Goal: Transaction & Acquisition: Purchase product/service

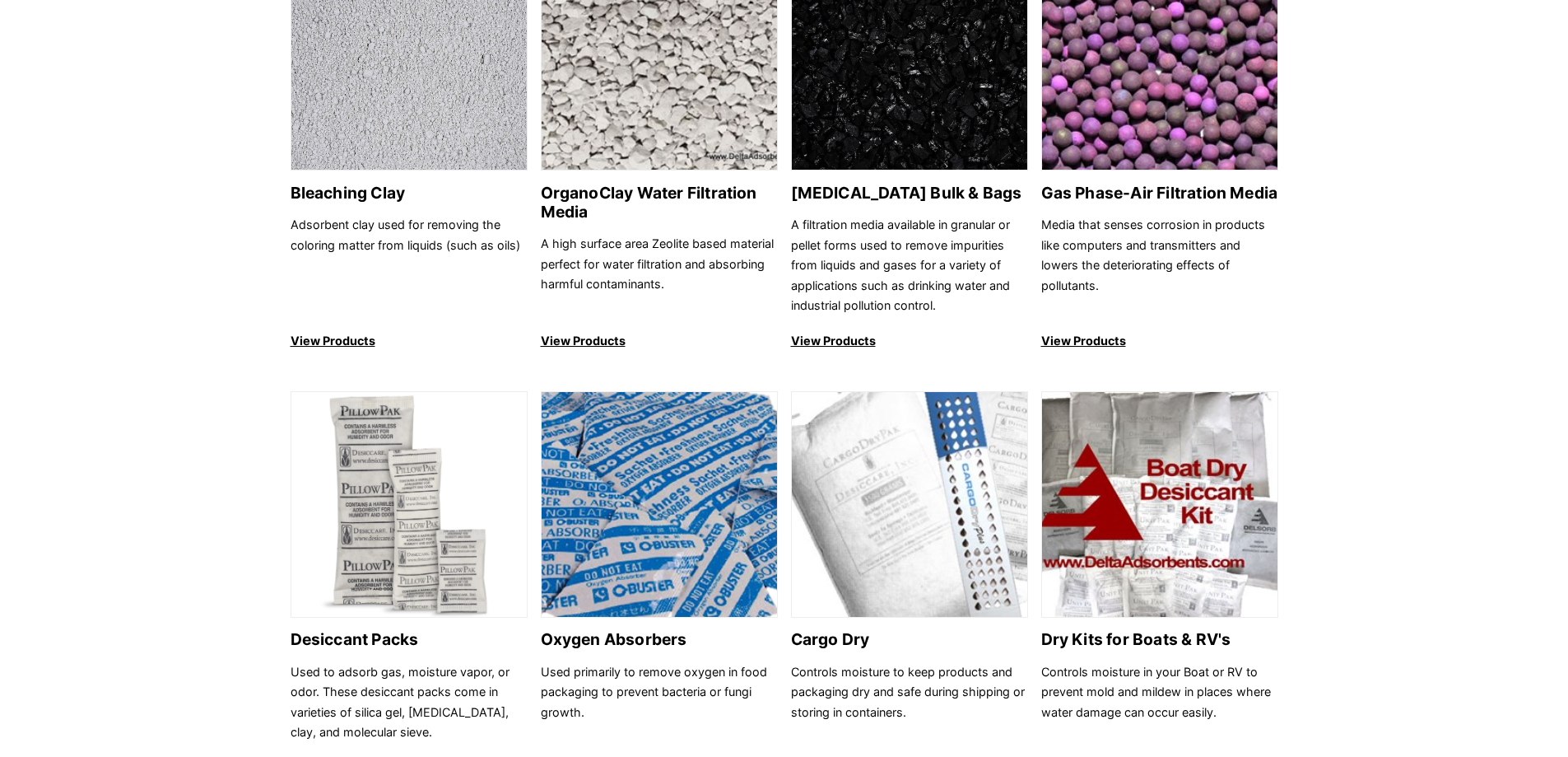
scroll to position [494, 0]
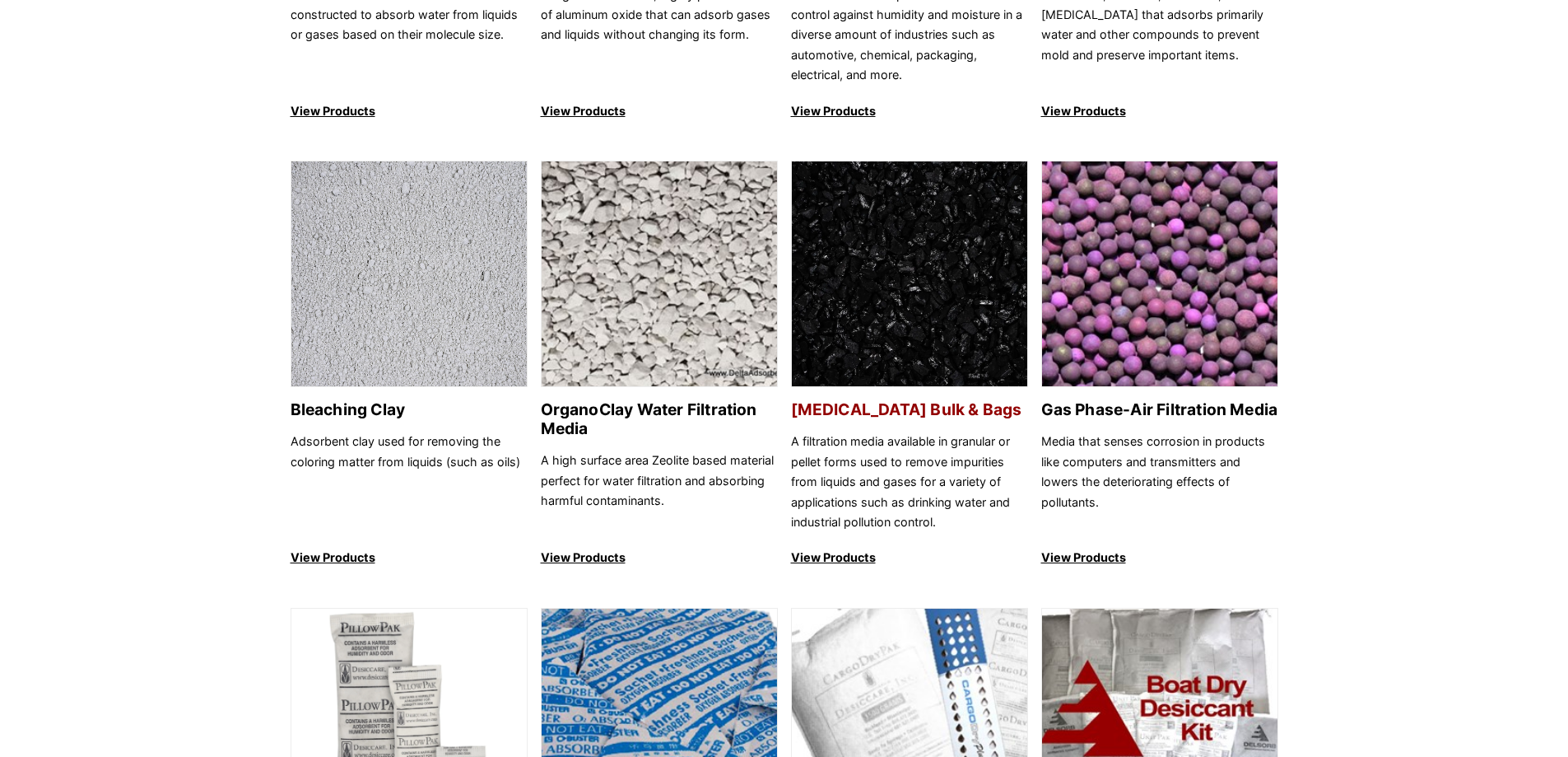
click at [910, 410] on h2 "[MEDICAL_DATA] Bulk & Bags" at bounding box center [909, 410] width 237 height 19
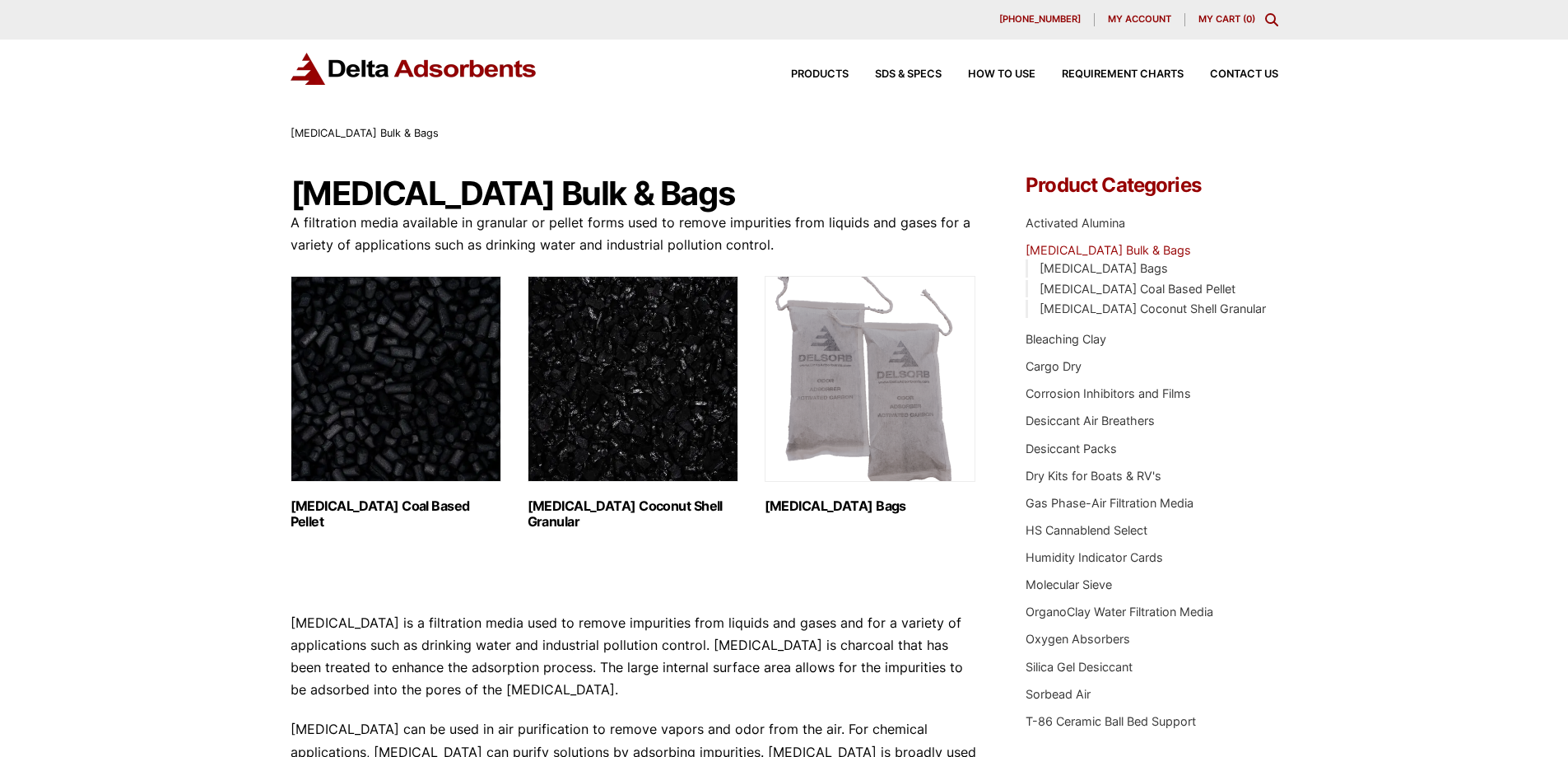
drag, startPoint x: 642, startPoint y: 535, endPoint x: 515, endPoint y: 512, distance: 129.1
click at [515, 512] on ul "Activated Carbon Coal Based Pellet (1) Activated Carbon Coconut Shell Granular …" at bounding box center [633, 424] width 686 height 296
click at [668, 531] on li "Activated Carbon Coconut Shell Granular (3)" at bounding box center [633, 404] width 211 height 257
click at [641, 359] on img "Visit product category Activated Carbon Coconut Shell Granular" at bounding box center [633, 379] width 211 height 206
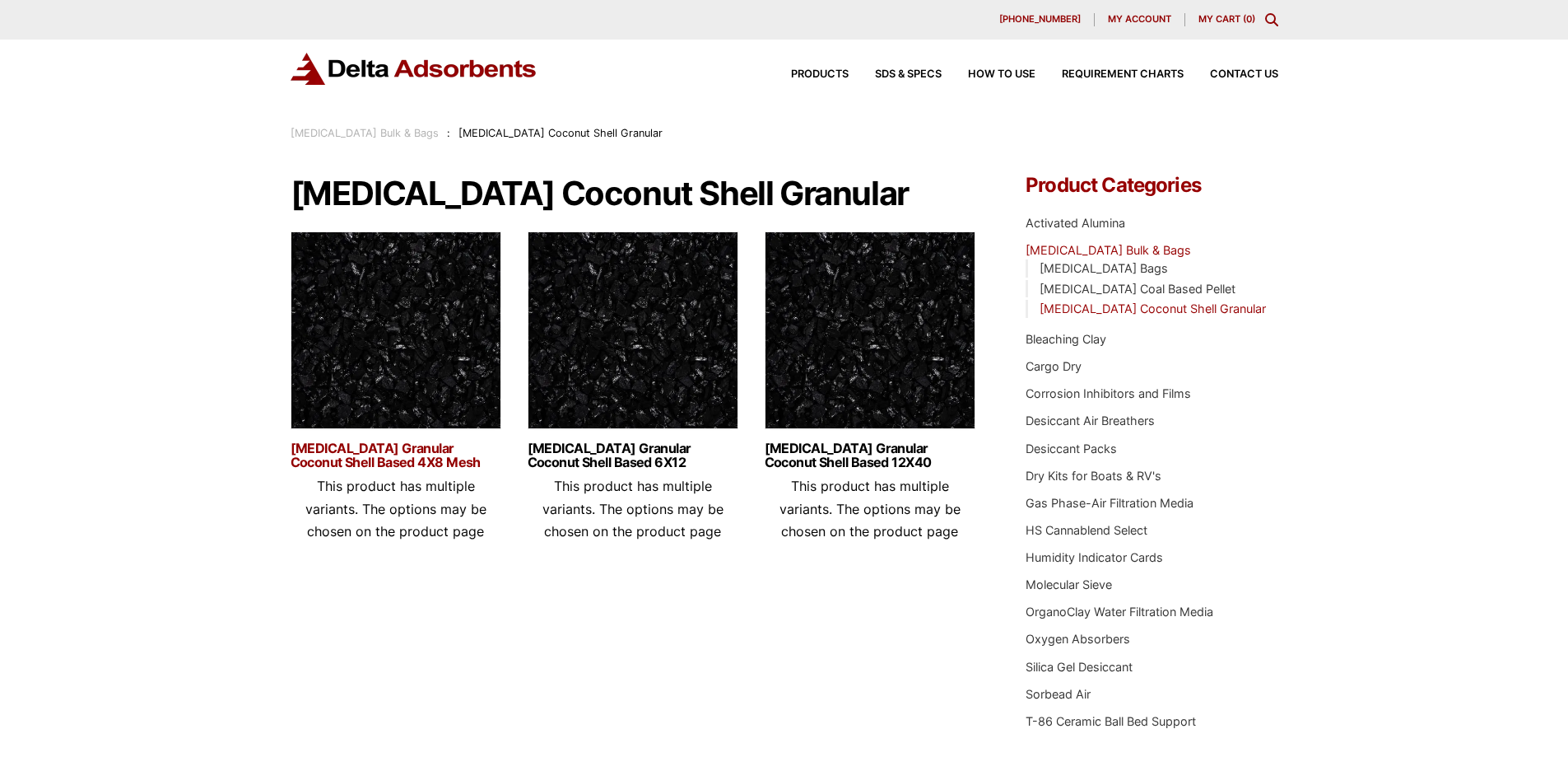
click at [412, 456] on link "Activated Carbon Granular Coconut Shell Based 4X8 Mesh" at bounding box center [396, 455] width 211 height 28
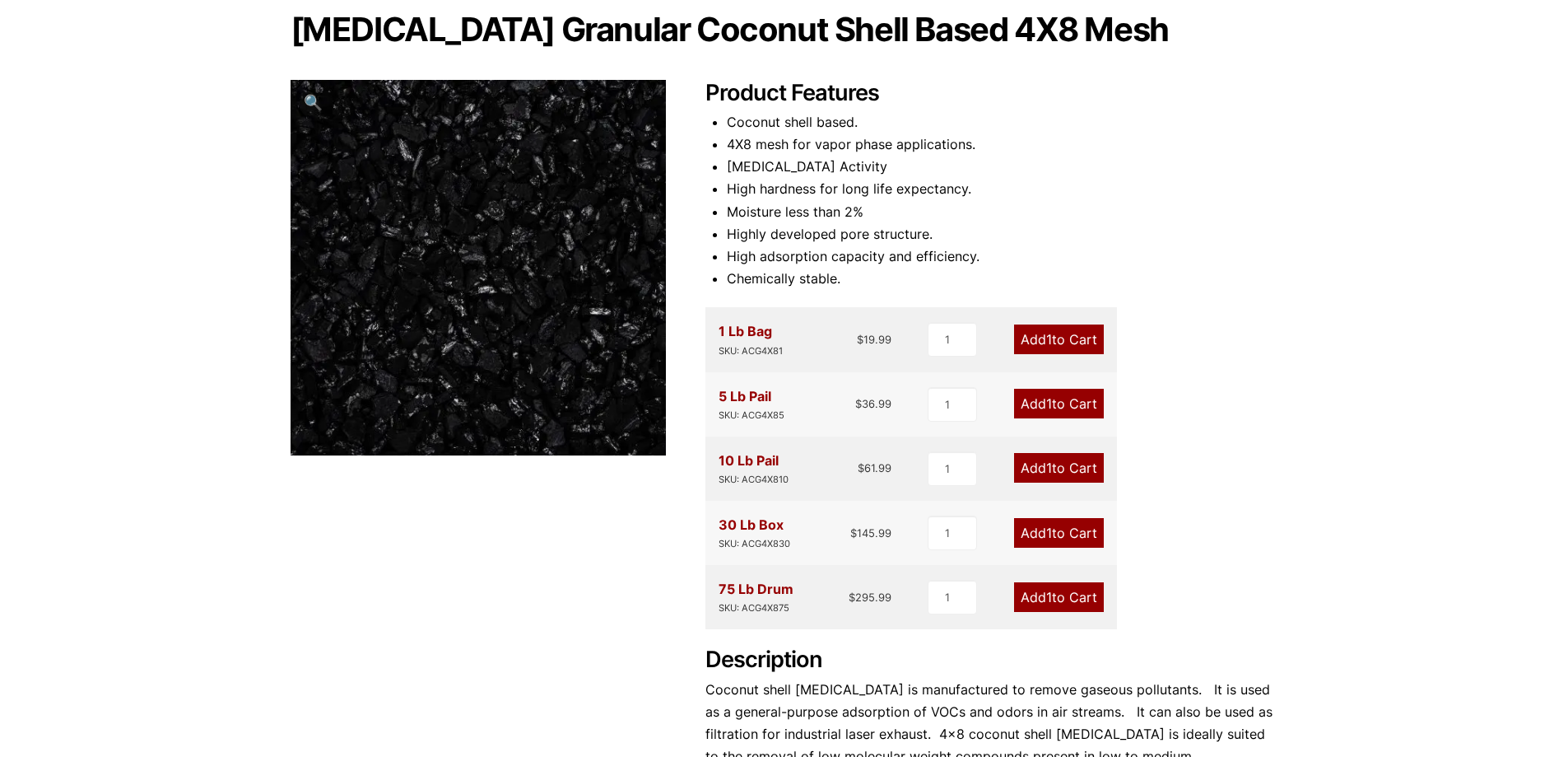
scroll to position [165, 0]
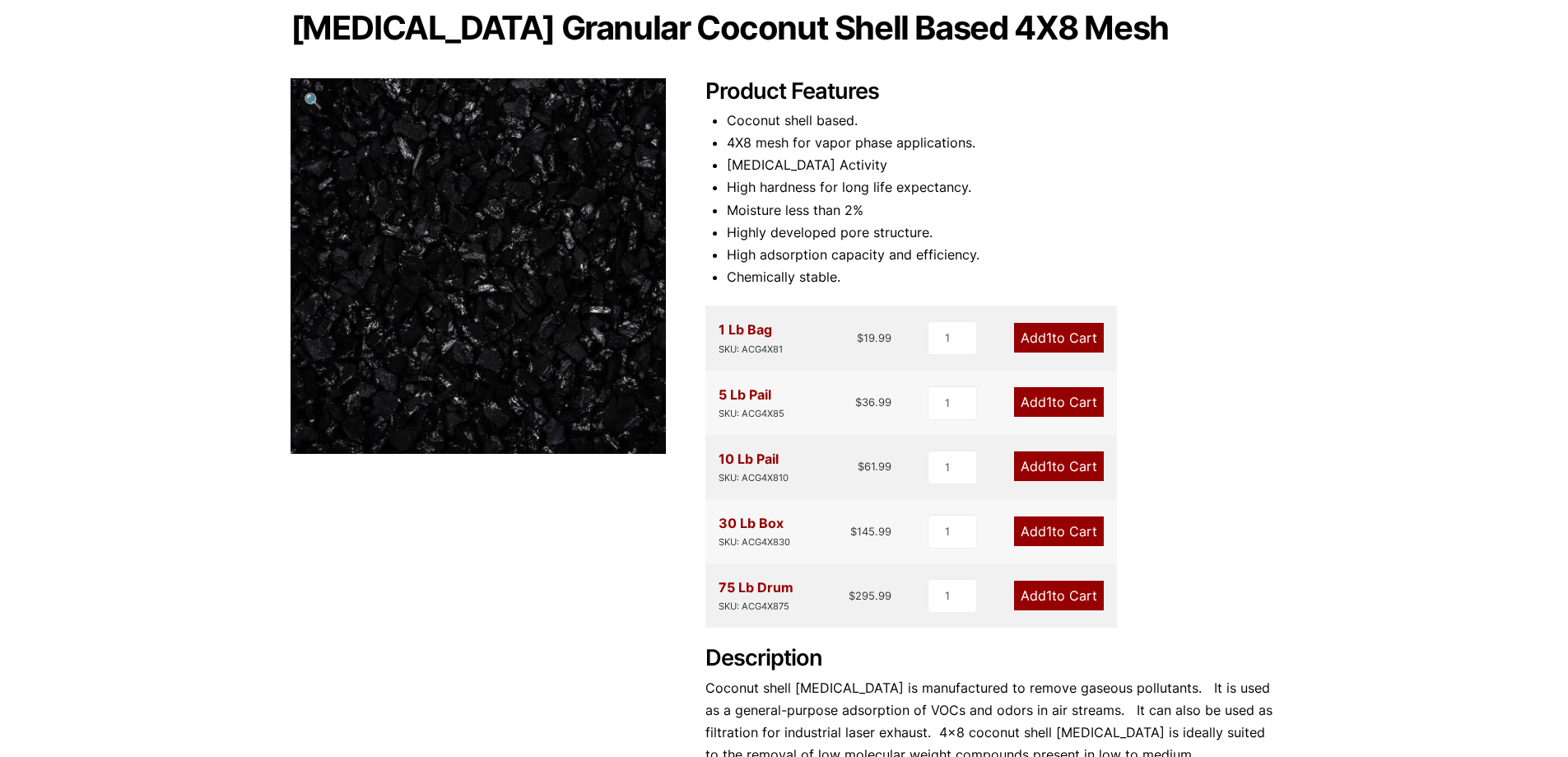
click at [1051, 462] on link "Add 1 to Cart" at bounding box center [1059, 466] width 90 height 30
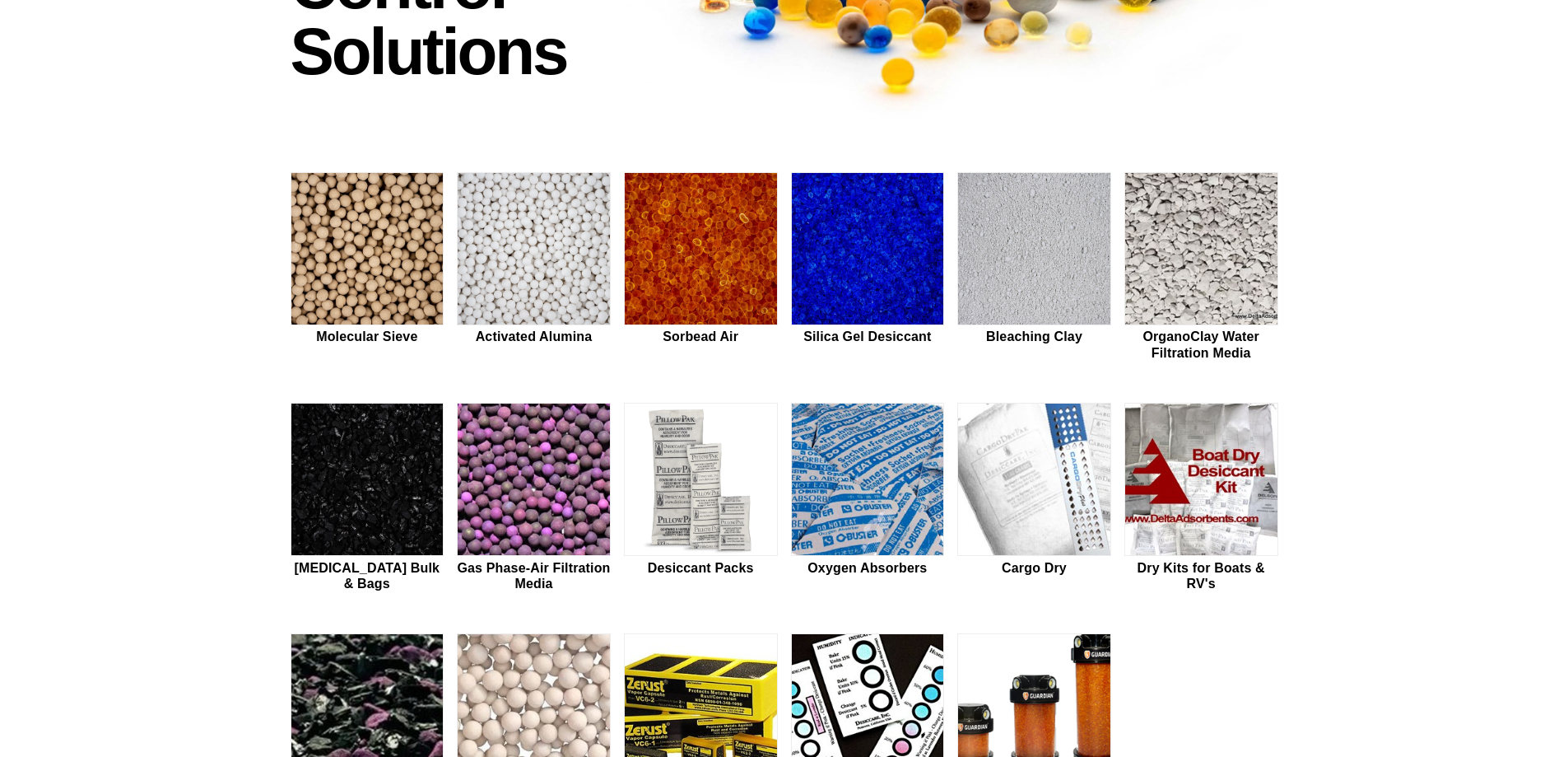
scroll to position [494, 0]
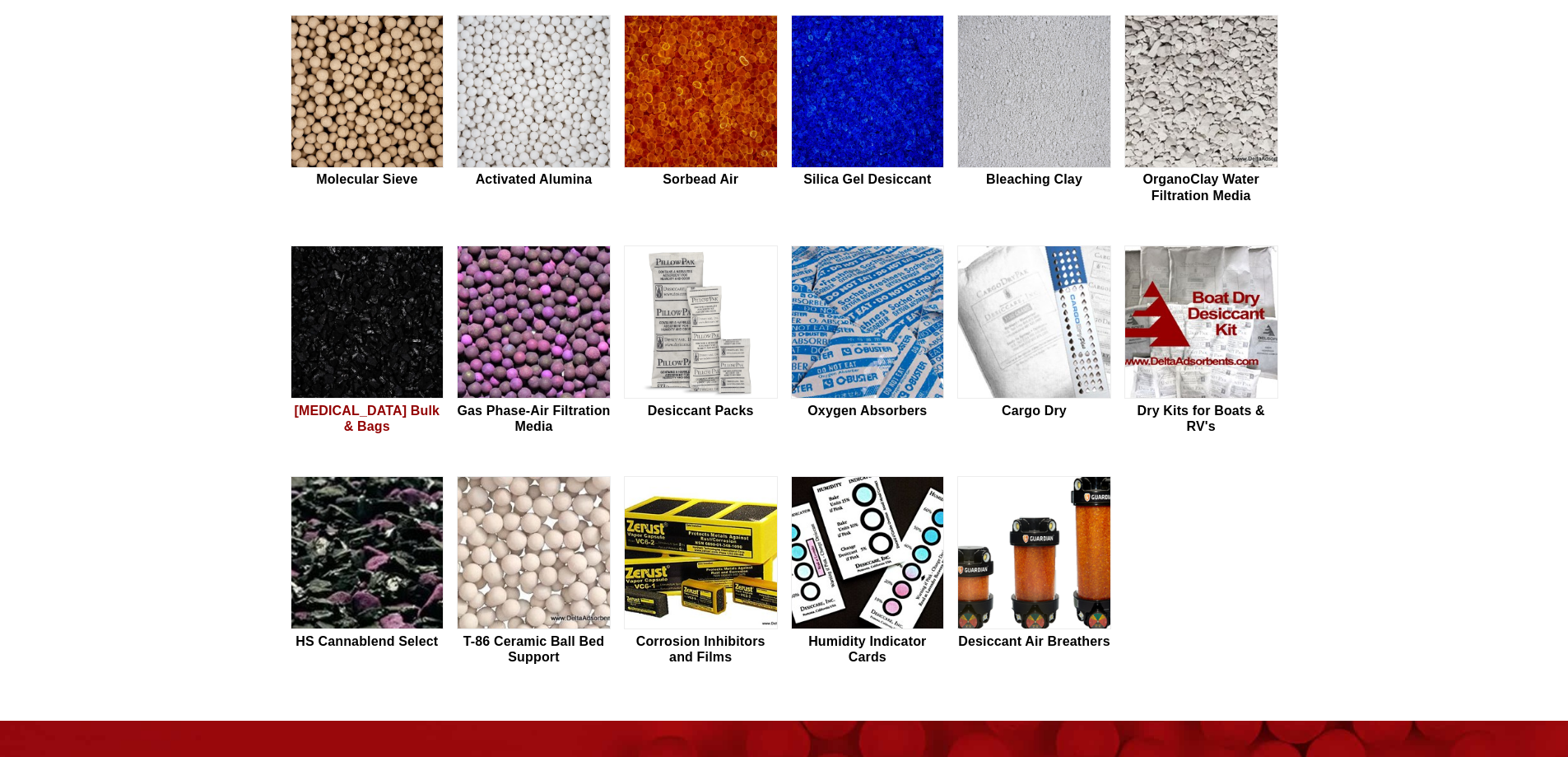
click at [324, 343] on img at bounding box center [368, 322] width 152 height 153
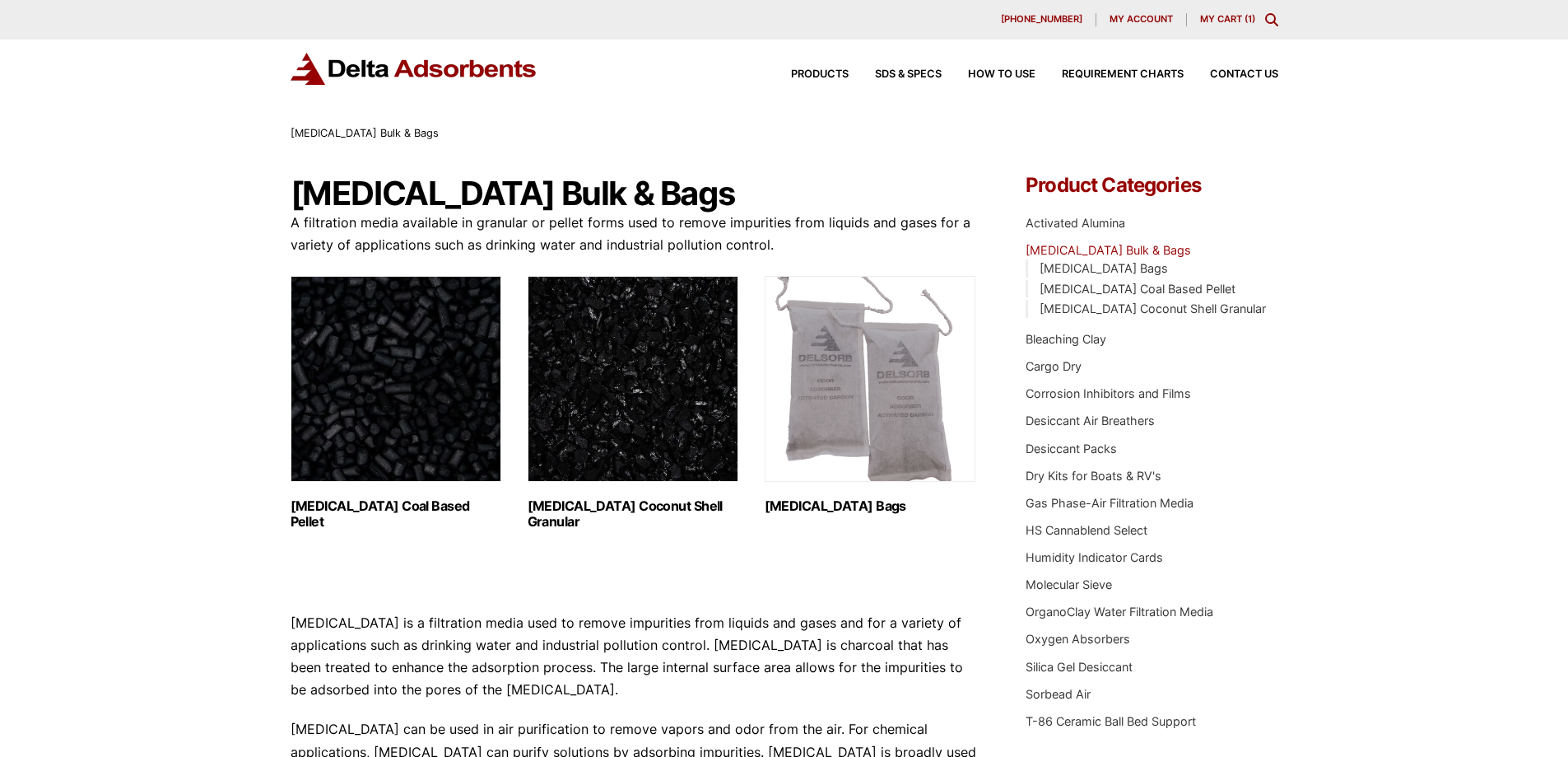
click at [587, 379] on img "Visit product category Activated Carbon Coconut Shell Granular" at bounding box center [633, 379] width 211 height 206
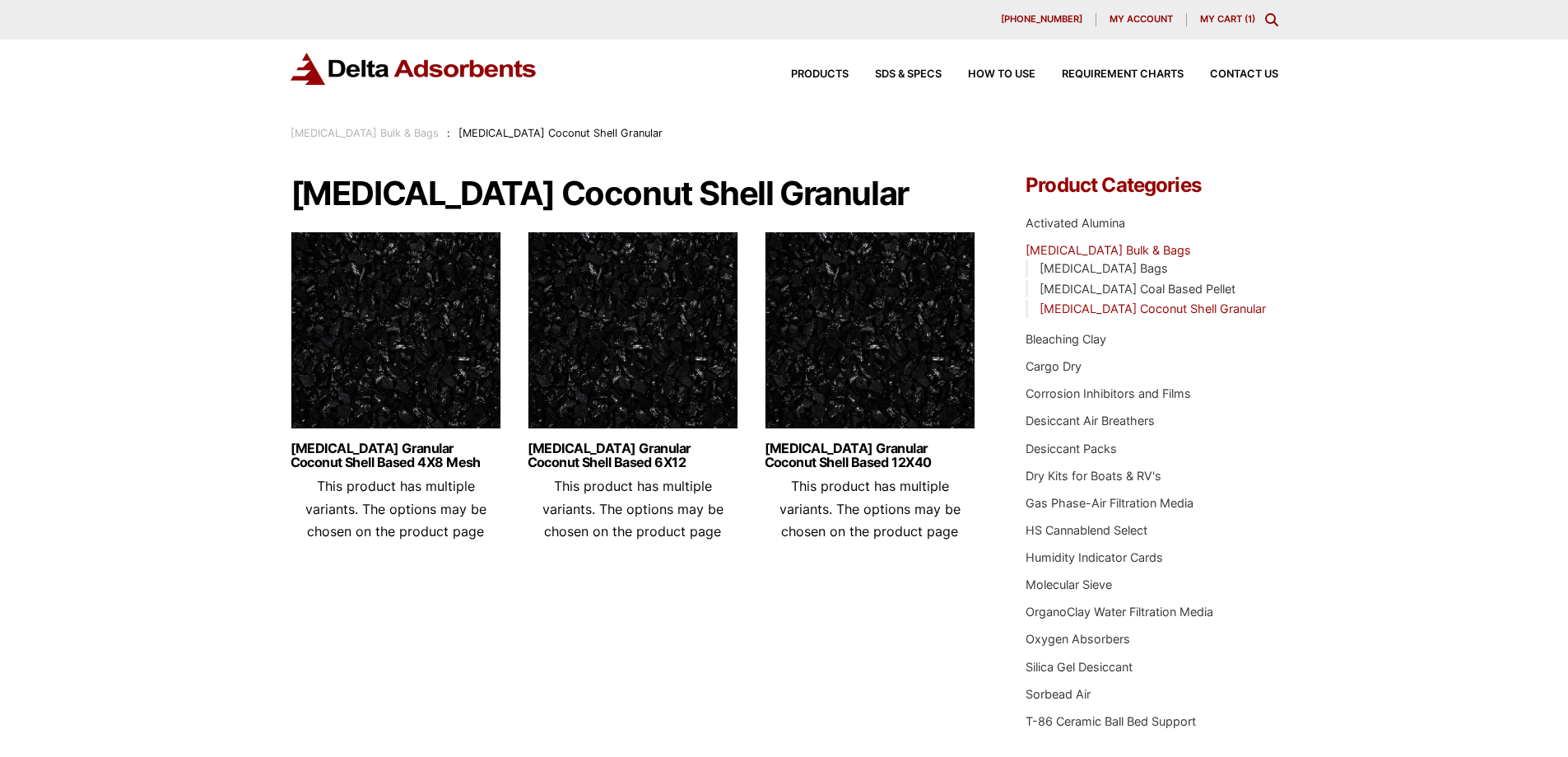
click at [397, 345] on img at bounding box center [396, 334] width 211 height 206
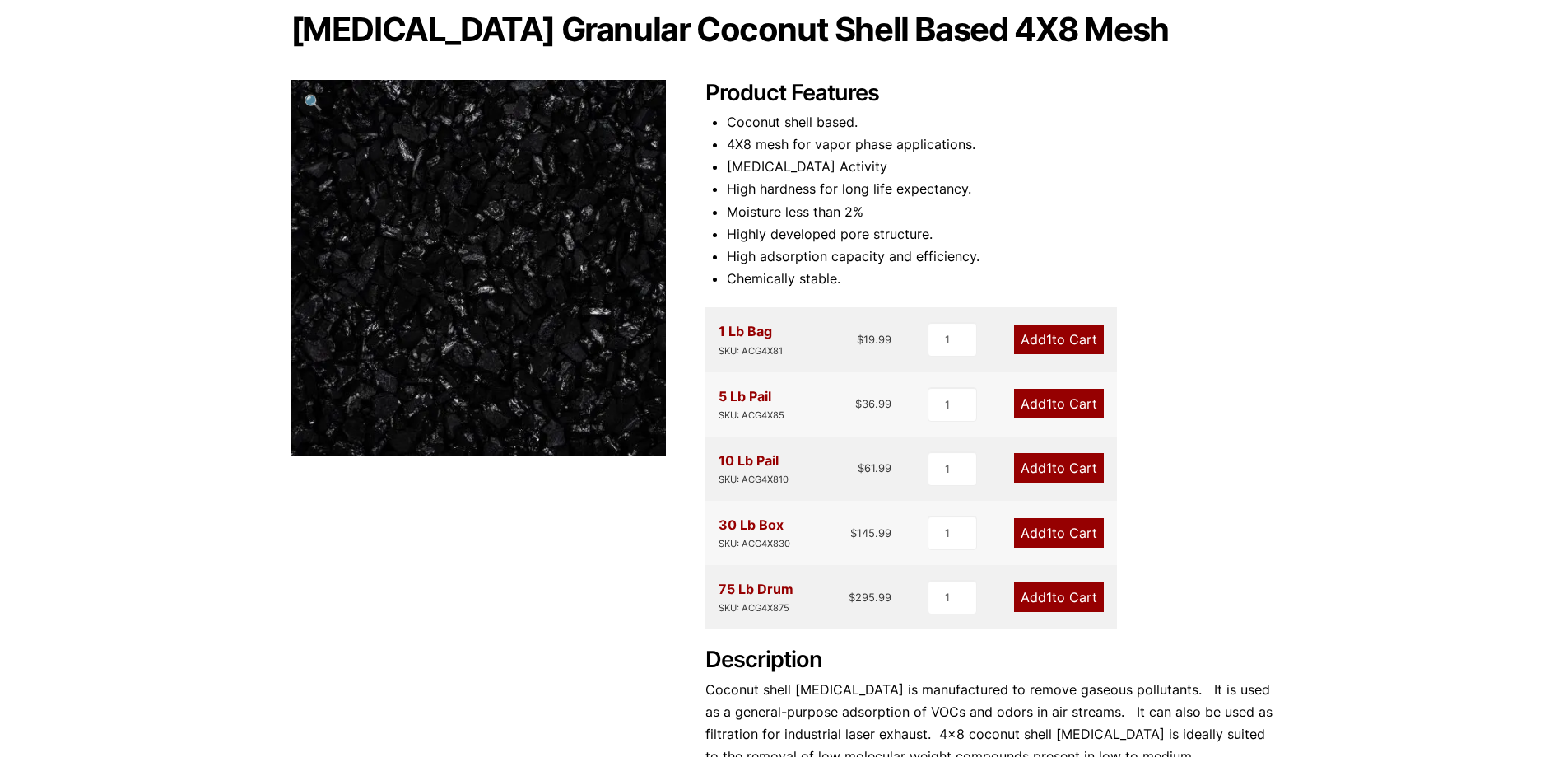
scroll to position [247, 0]
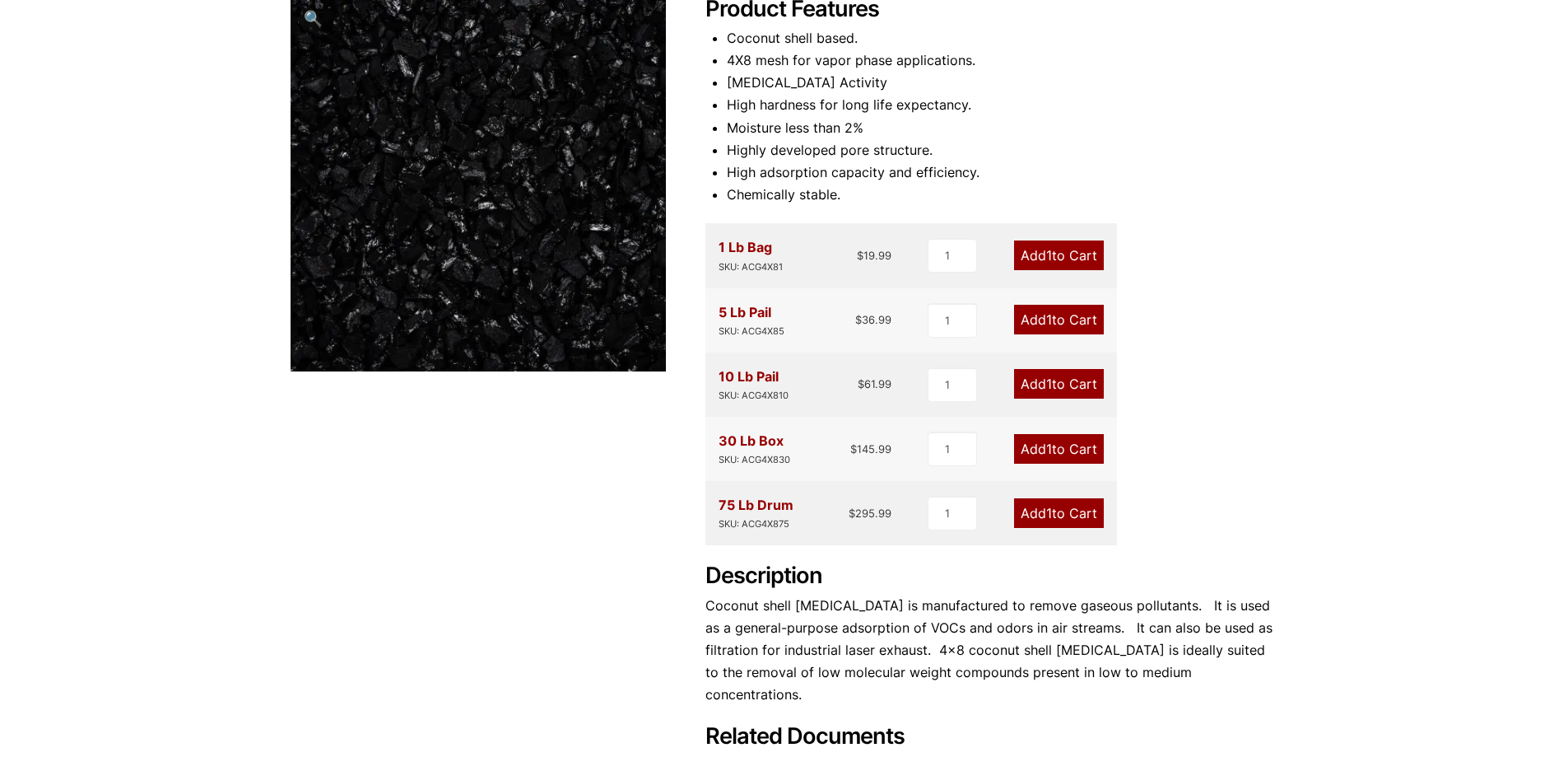
click at [1060, 390] on link "Add 1 to Cart" at bounding box center [1059, 384] width 90 height 30
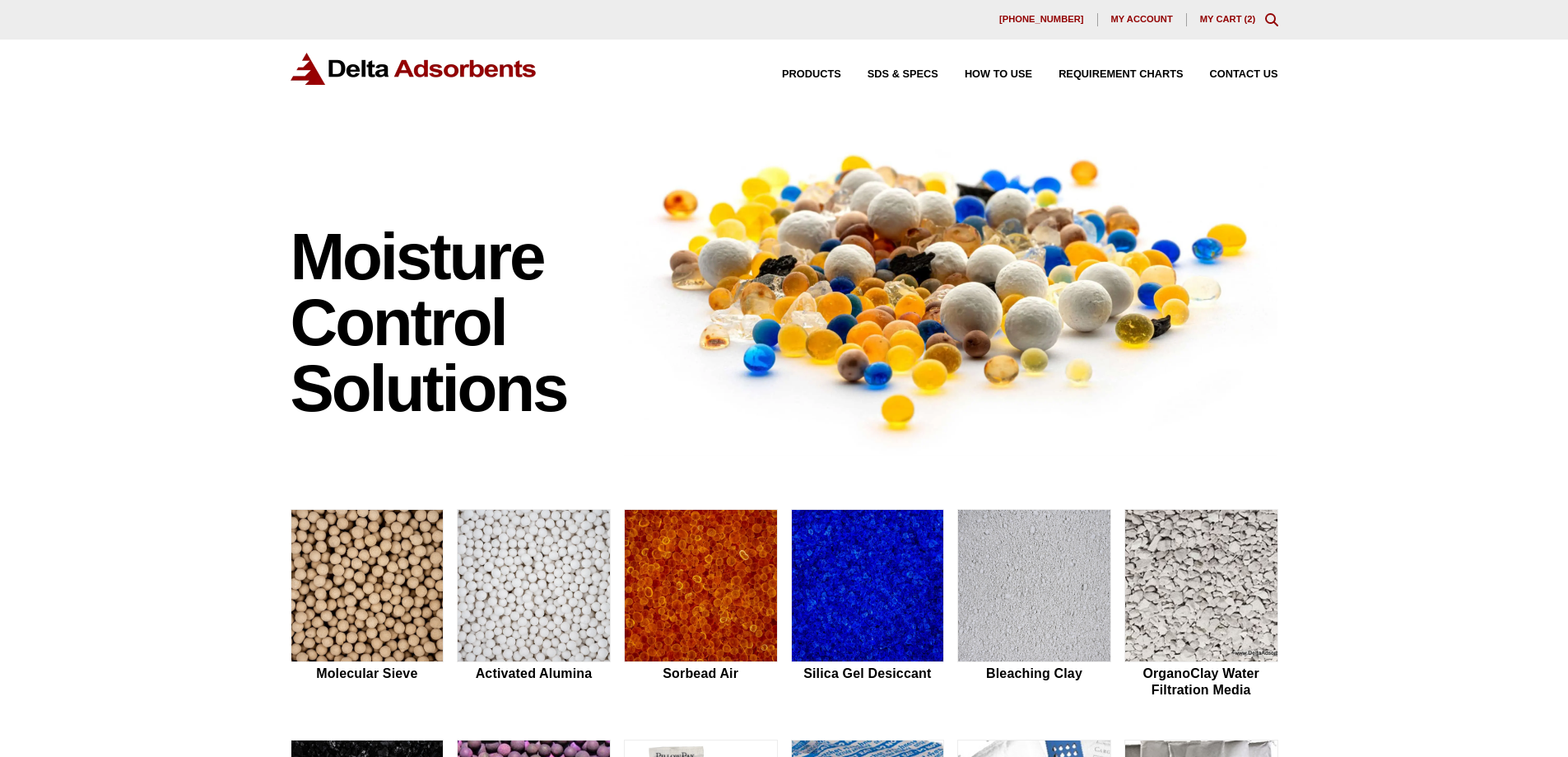
click at [1254, 26] on div "[PHONE_NUMBER] My account My Cart ( 2 )" at bounding box center [784, 19] width 988 height 13
click at [1230, 25] on div "[PHONE_NUMBER] My account My Cart ( 2 )" at bounding box center [784, 19] width 988 height 13
click at [1223, 17] on link "My Cart ( 2 )" at bounding box center [1228, 19] width 56 height 10
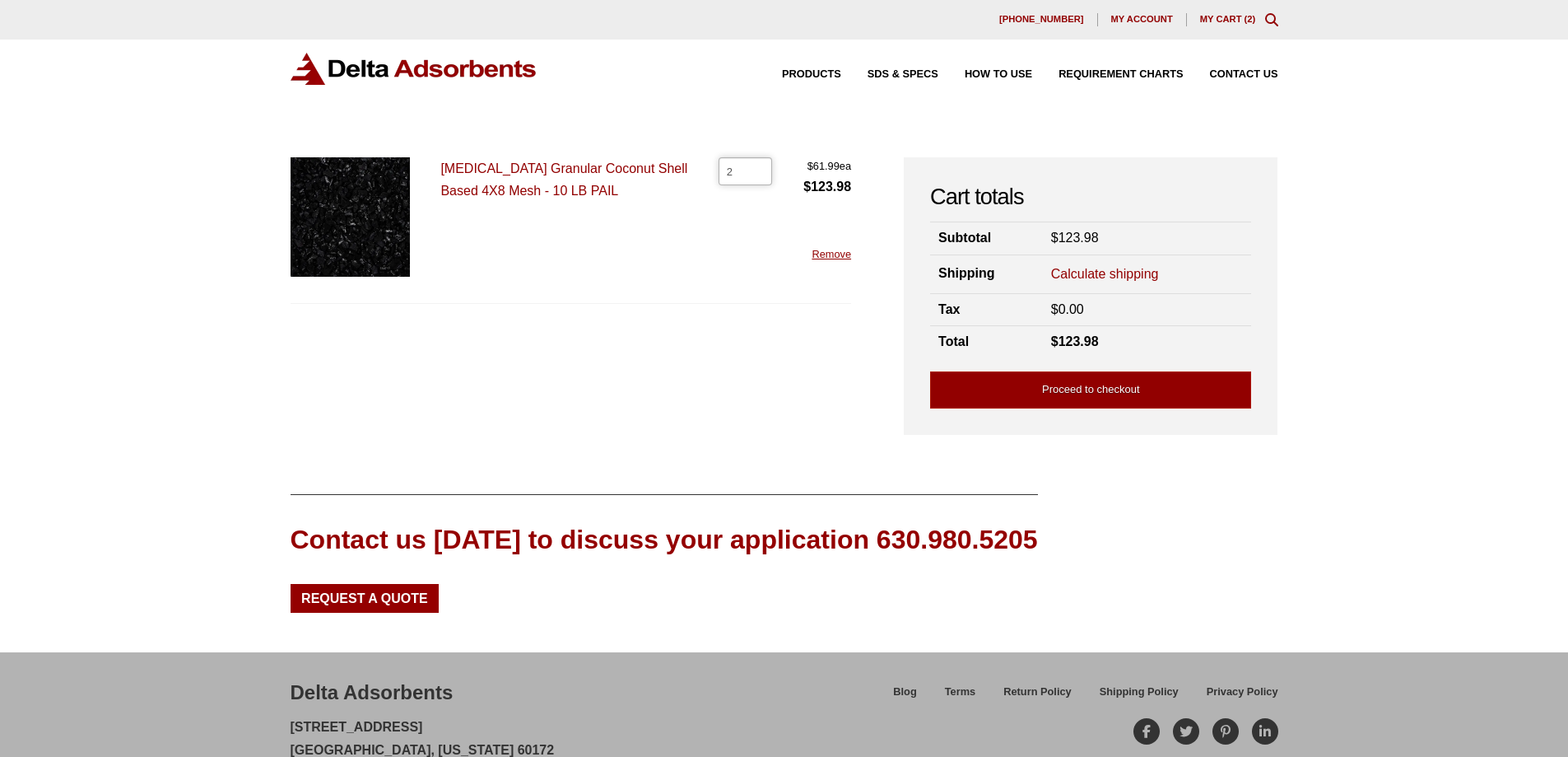
click at [726, 167] on input "2" at bounding box center [746, 171] width 54 height 28
drag, startPoint x: 733, startPoint y: 167, endPoint x: 686, endPoint y: 167, distance: 47.0
click at [686, 167] on div "Activated Carbon Granular Coconut Shell Based 4X8 Mesh - 10 LB PAIL Activated C…" at bounding box center [571, 231] width 561 height 146
type input "1"
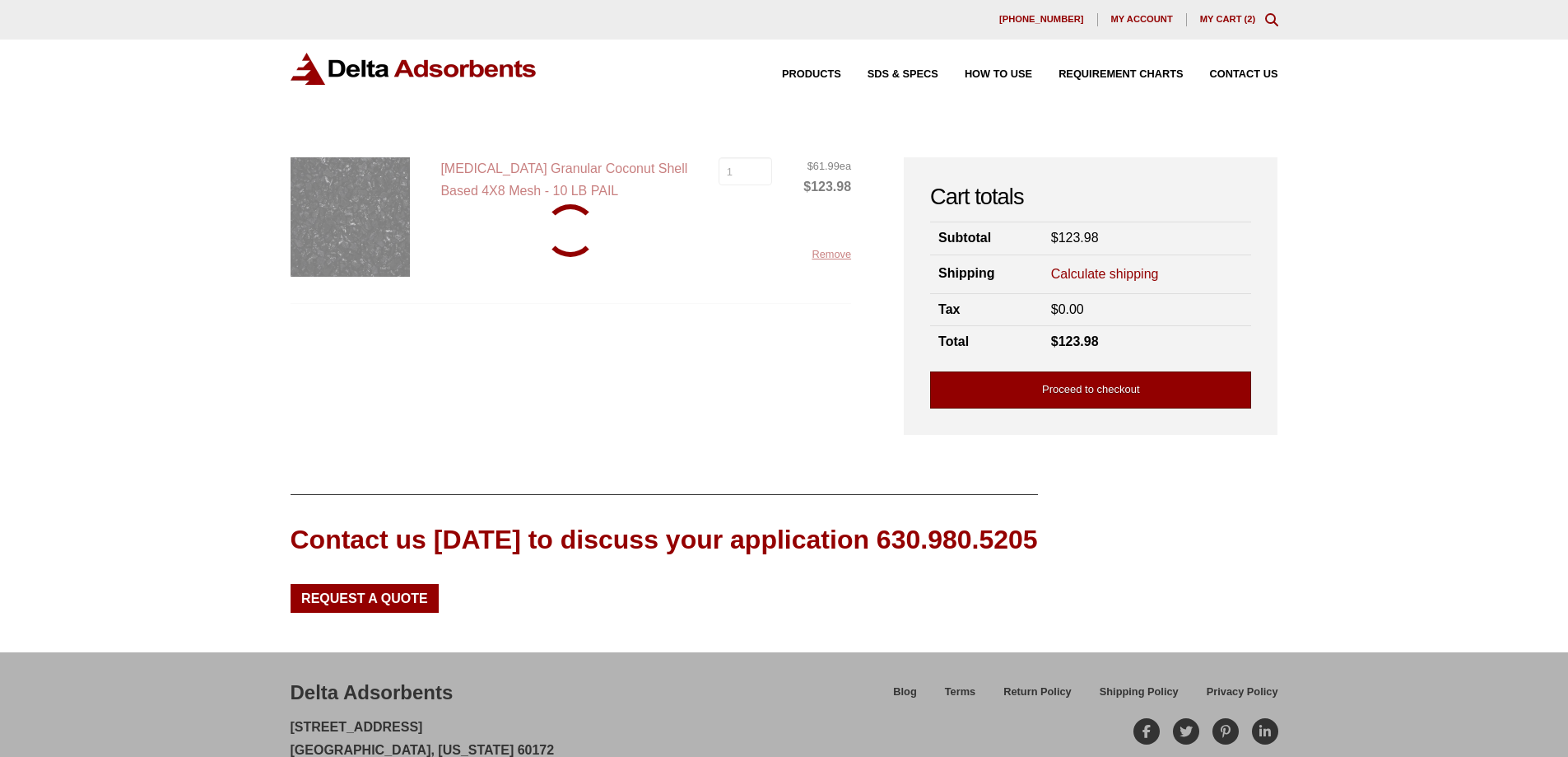
click at [1169, 389] on link "Proceed to checkout" at bounding box center [1091, 390] width 321 height 37
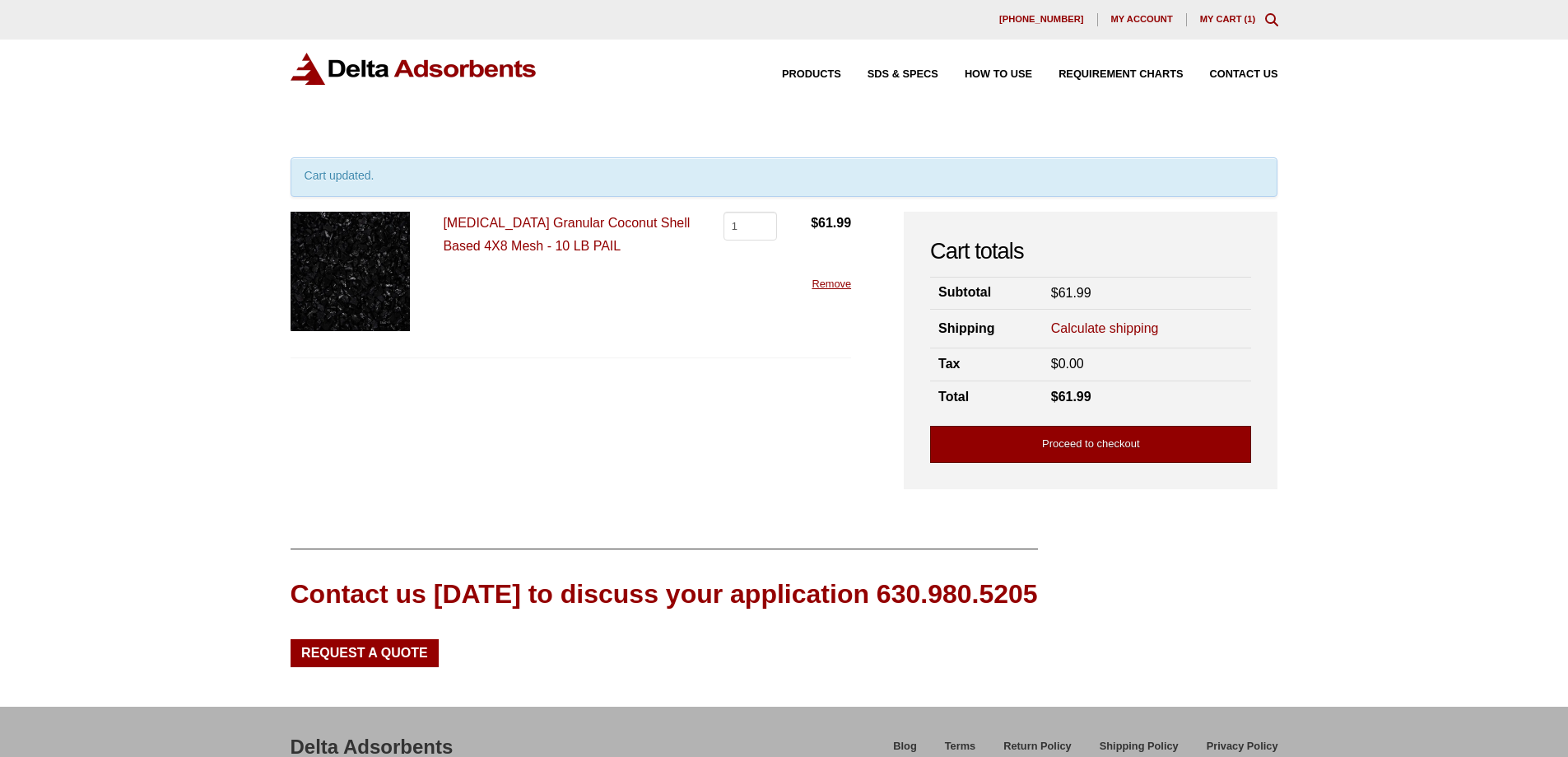
click at [1063, 440] on link "Proceed to checkout" at bounding box center [1091, 445] width 321 height 37
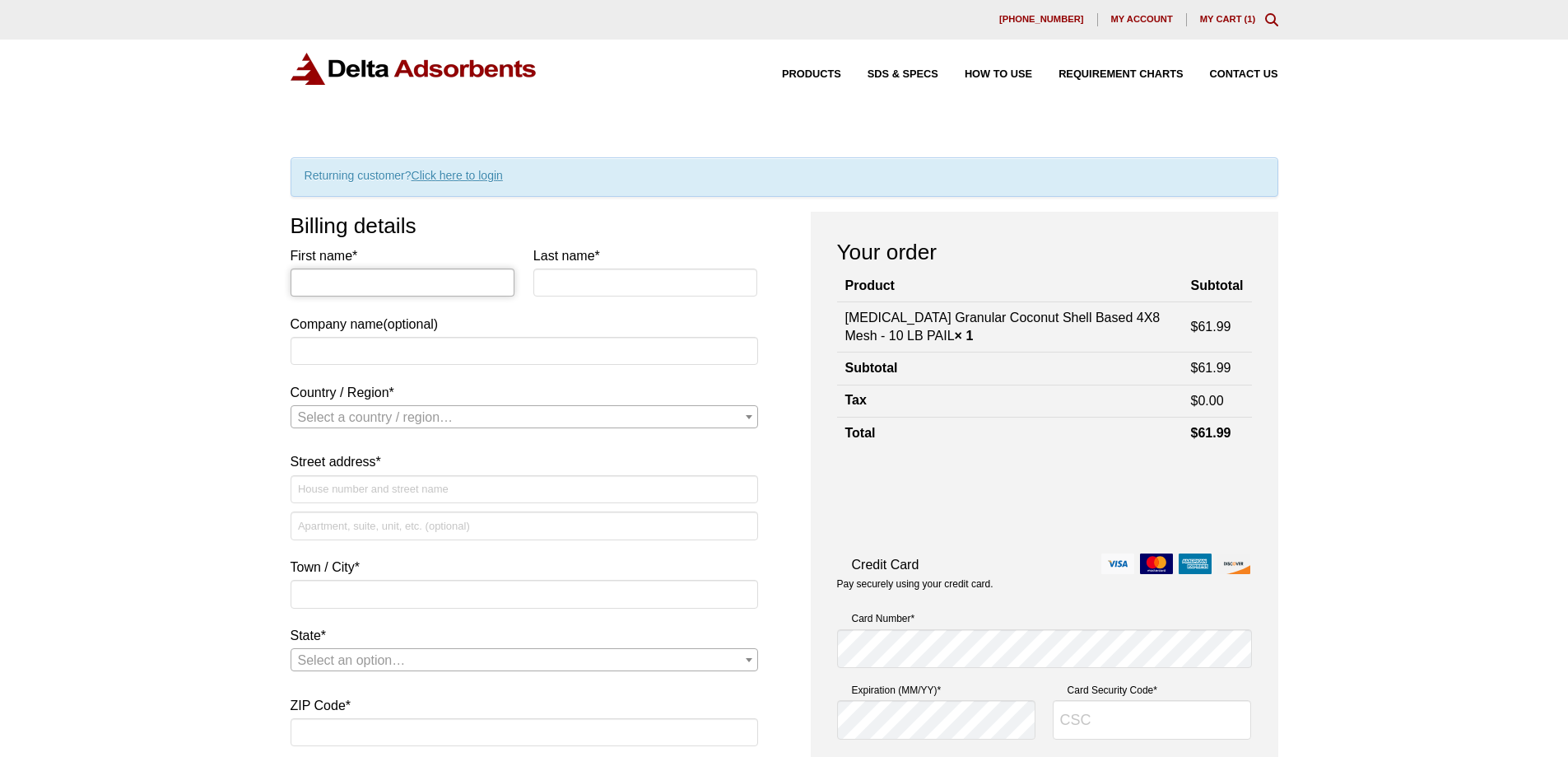
click at [411, 280] on input "First name *" at bounding box center [403, 283] width 225 height 28
type input "[PERSON_NAME]"
type input "SAFE-Labs"
select select "US"
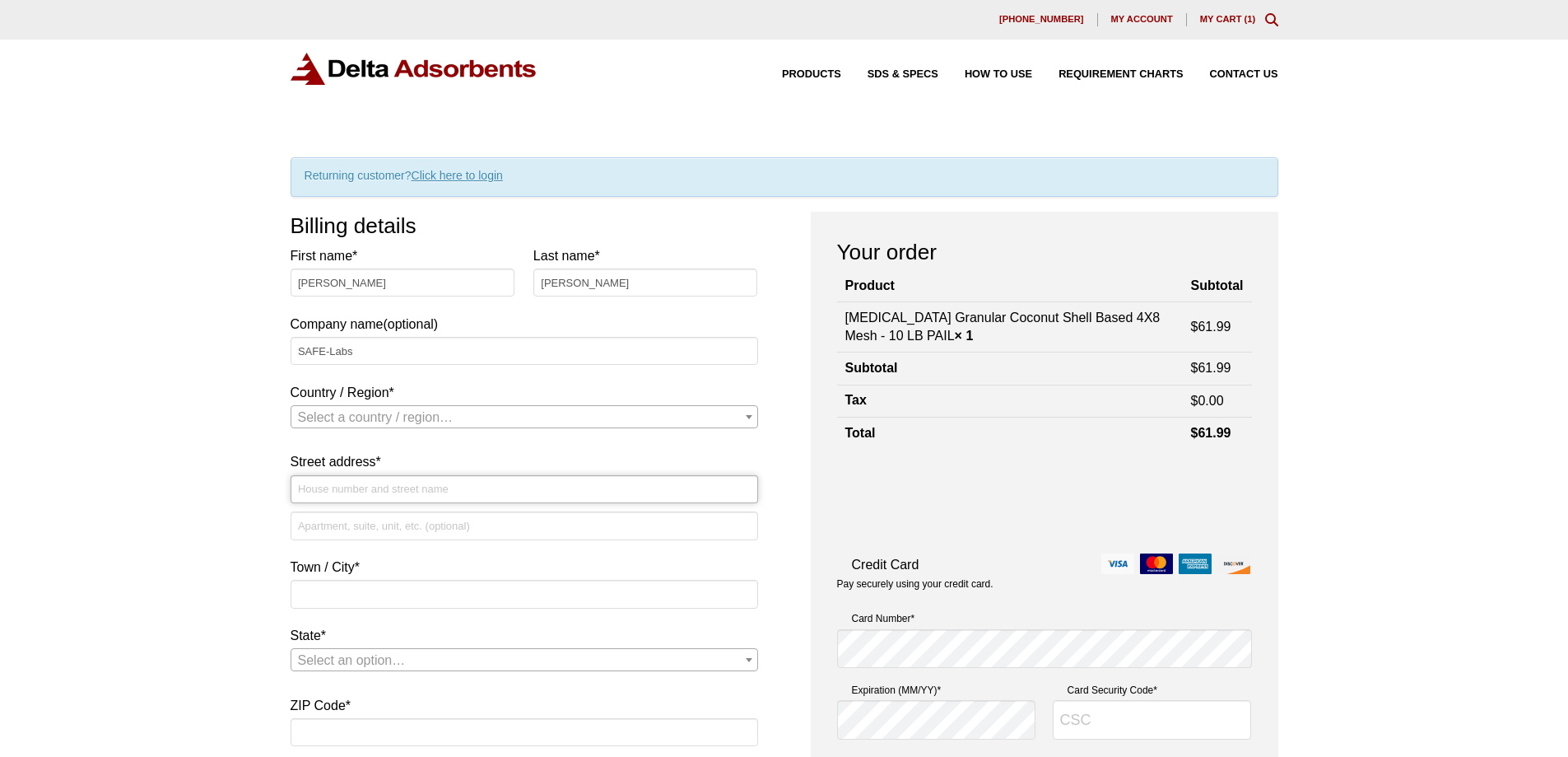
type input "[STREET_ADDRESS][PERSON_NAME]"
type input "[PERSON_NAME]"
type input "27330"
type input "9199716683"
type input "jreynolds@safe-labs.com"
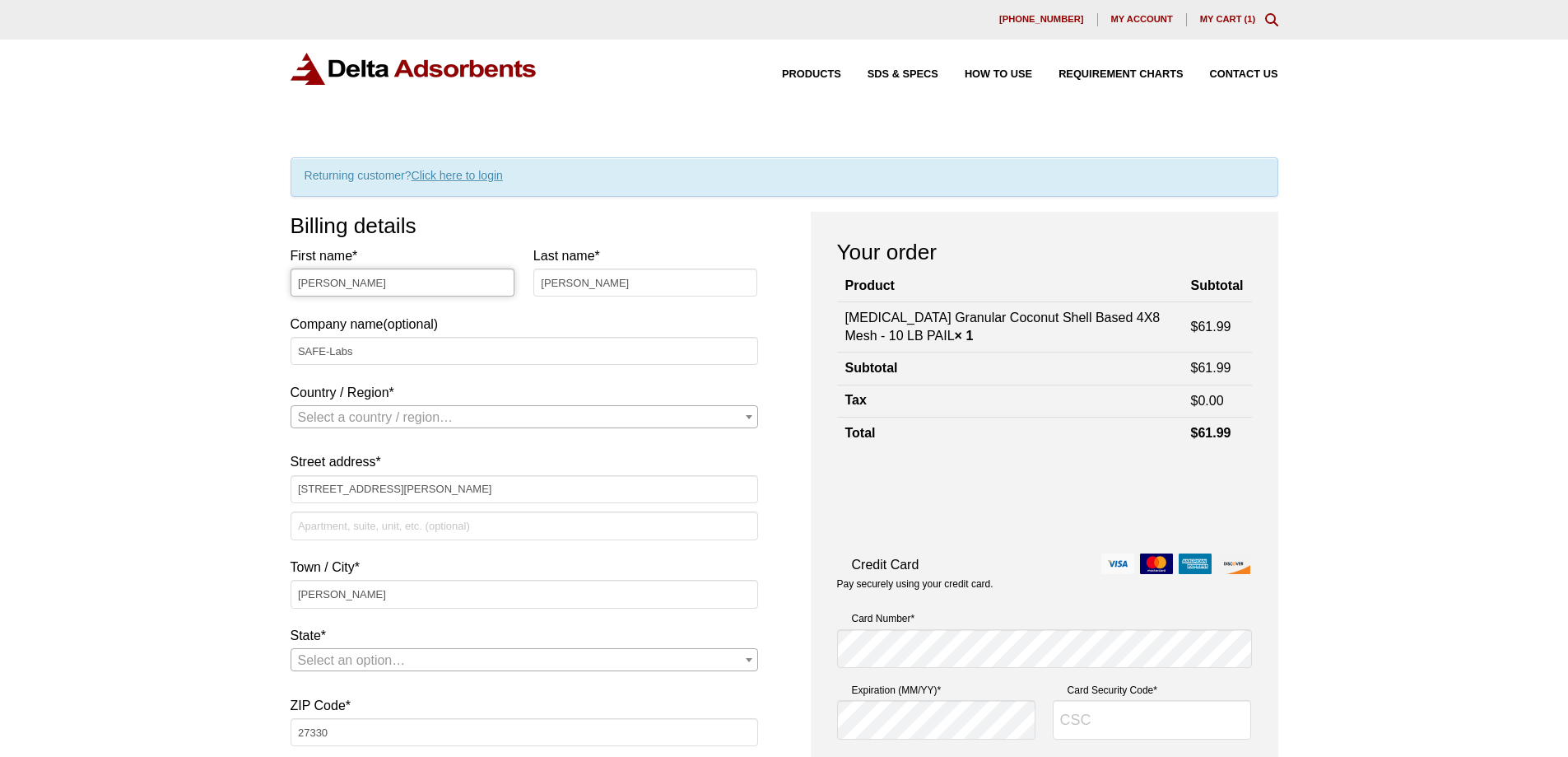
select select "US"
select select "NC"
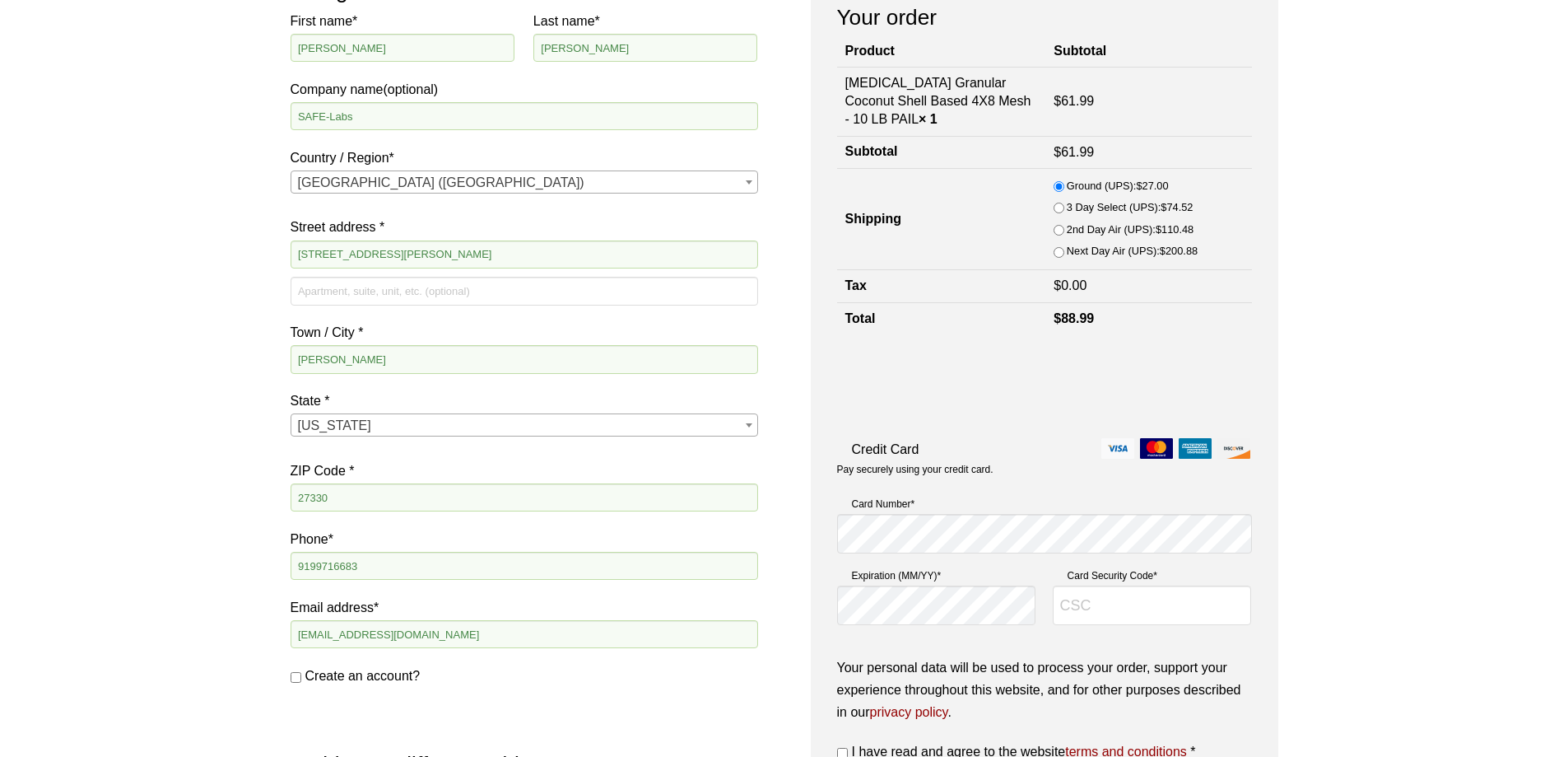
scroll to position [165, 0]
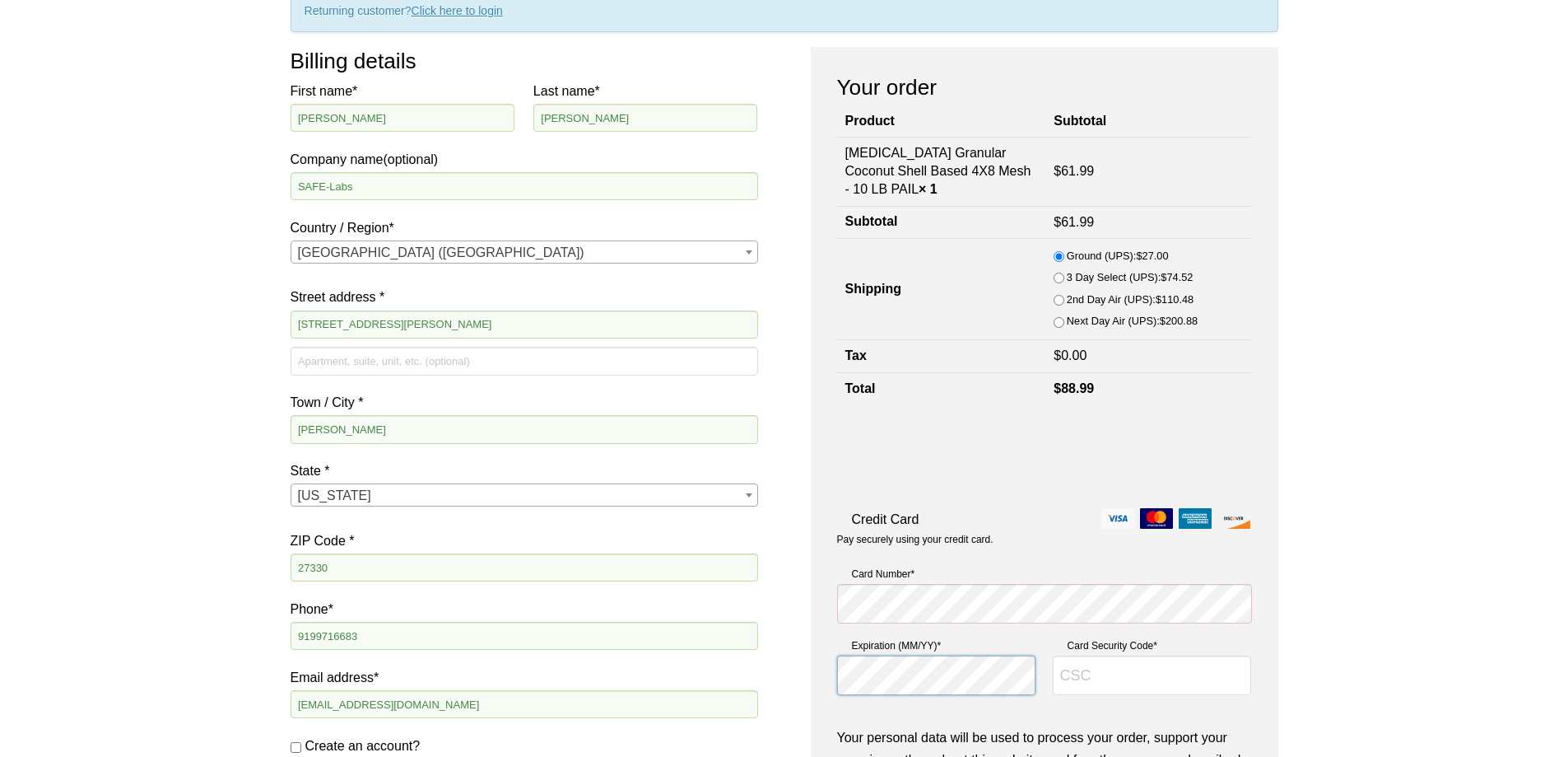
type input "471"
drag, startPoint x: 1184, startPoint y: 322, endPoint x: 1148, endPoint y: 322, distance: 36.0
click at [1148, 322] on li "Next Day Air (UPS): $ 200.88" at bounding box center [1148, 322] width 189 height 22
click at [1162, 322] on bdi "$ 200.88" at bounding box center [1179, 321] width 38 height 12
click at [1064, 322] on input "Next Day Air (UPS): $ 200.88" at bounding box center [1060, 322] width 11 height 11
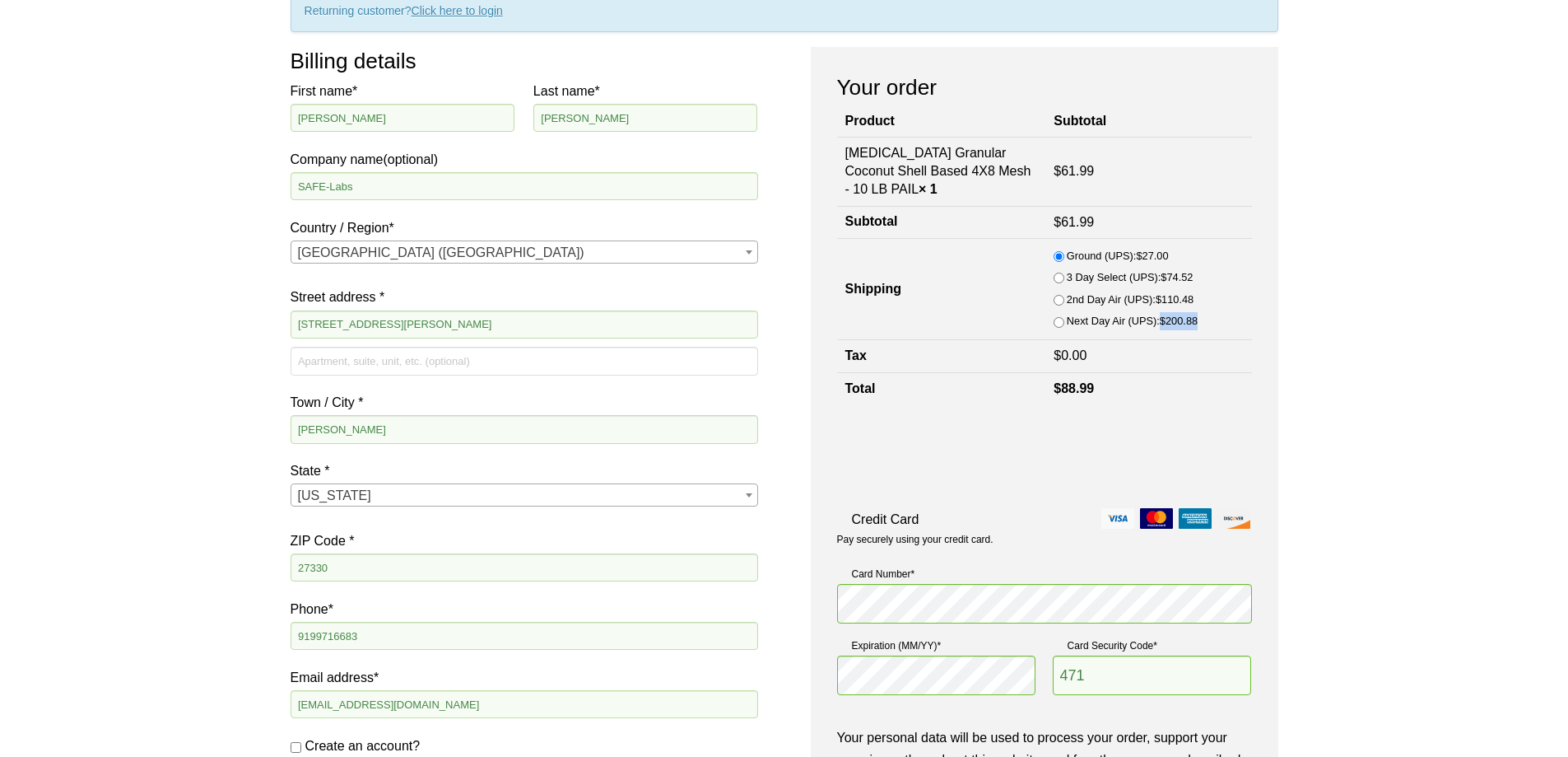
radio input "true"
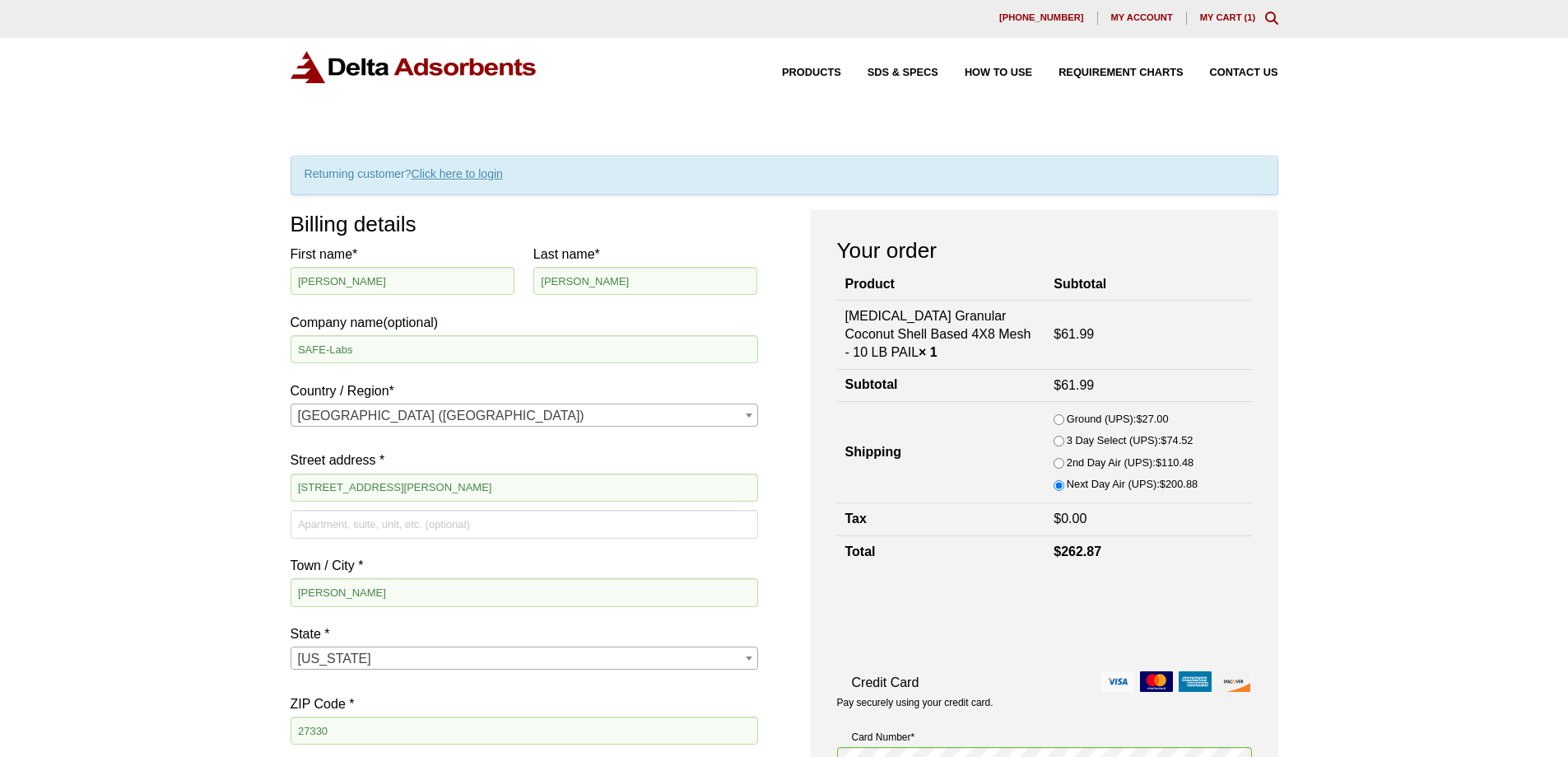
scroll to position [0, 0]
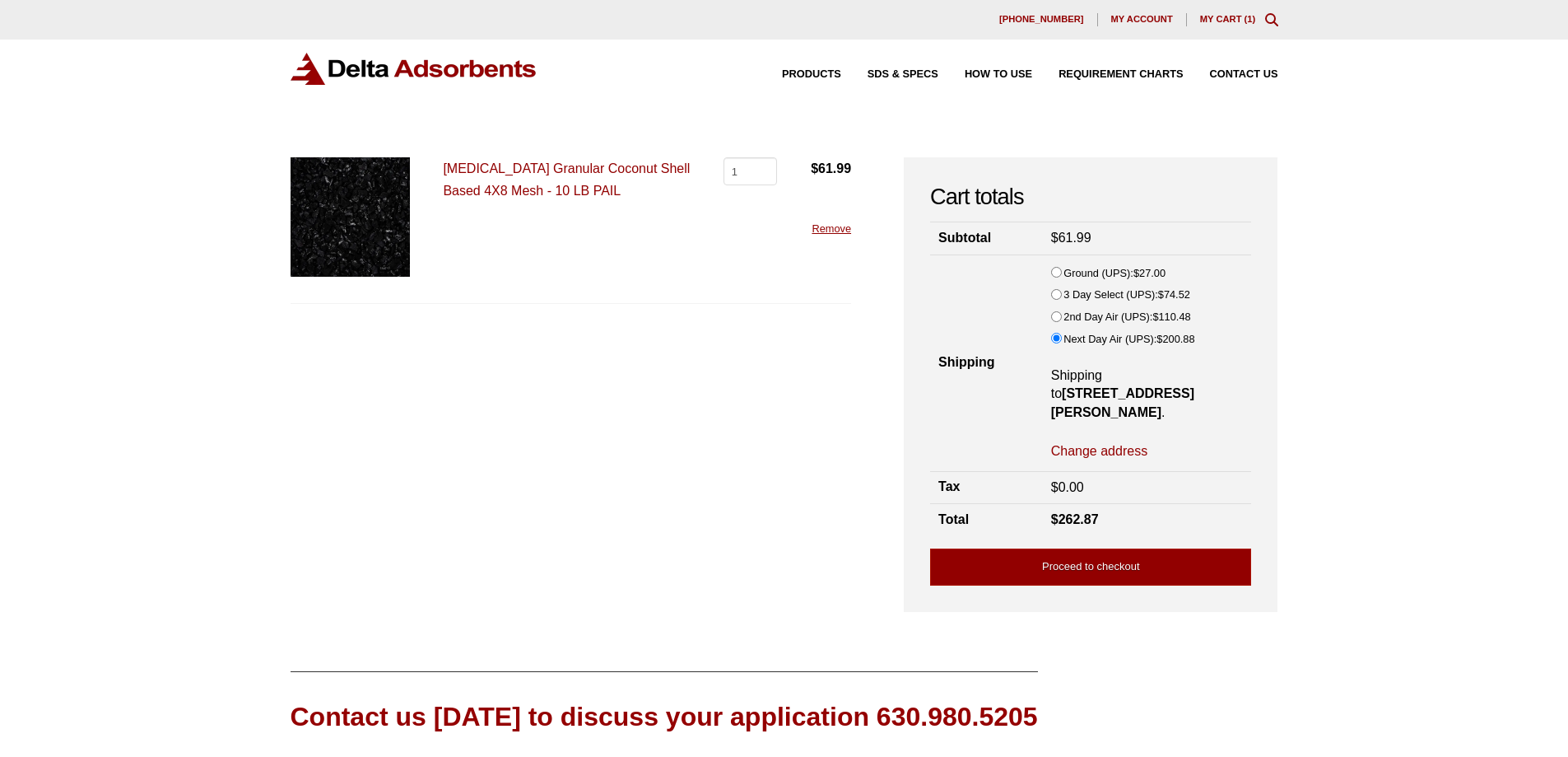
click at [527, 171] on link "Activated Carbon Granular Coconut Shell Based 4X8 Mesh - 10 LB PAIL" at bounding box center [566, 179] width 247 height 36
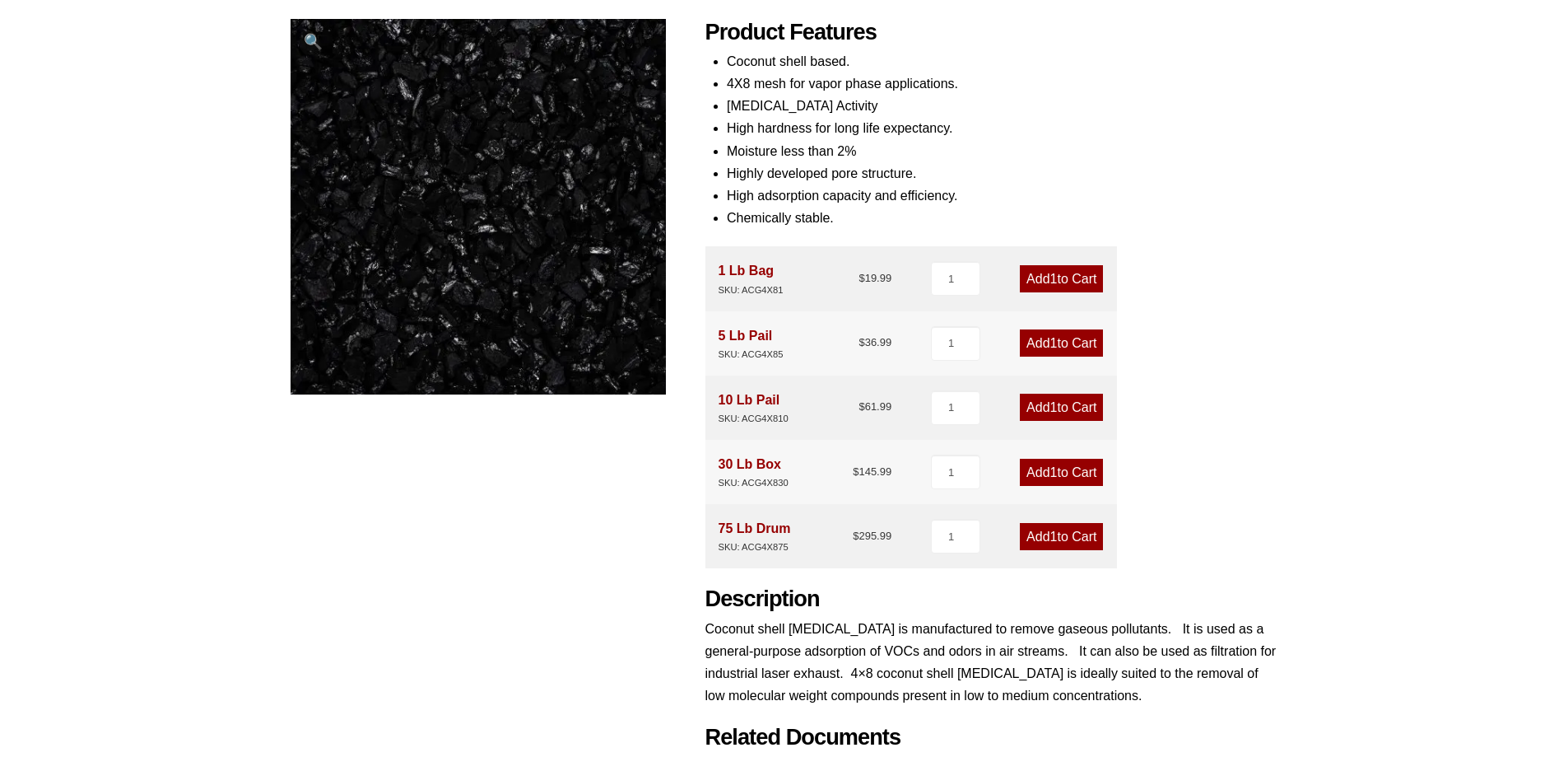
scroll to position [247, 0]
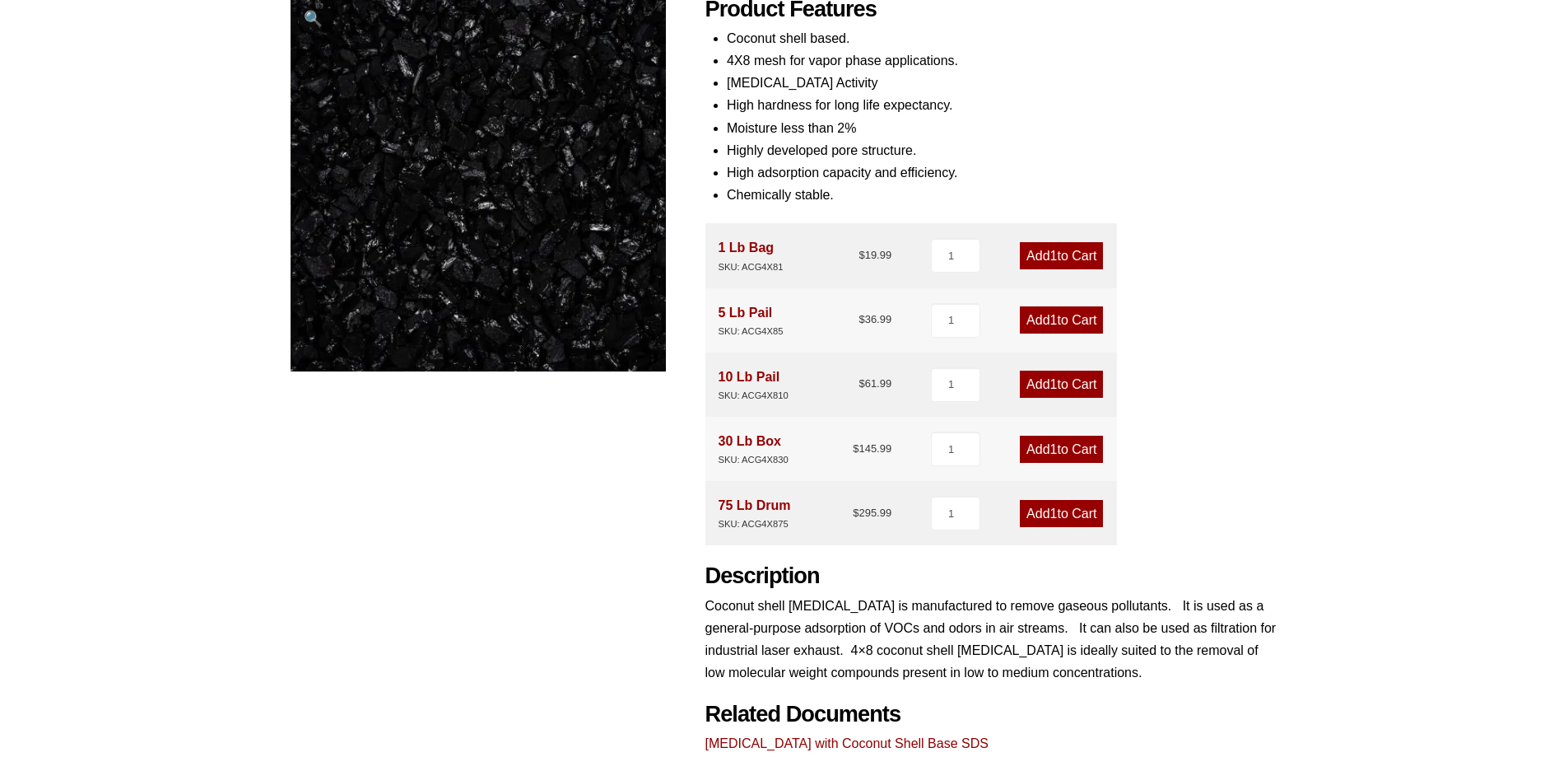
click at [1051, 453] on span "1" at bounding box center [1054, 448] width 7 height 14
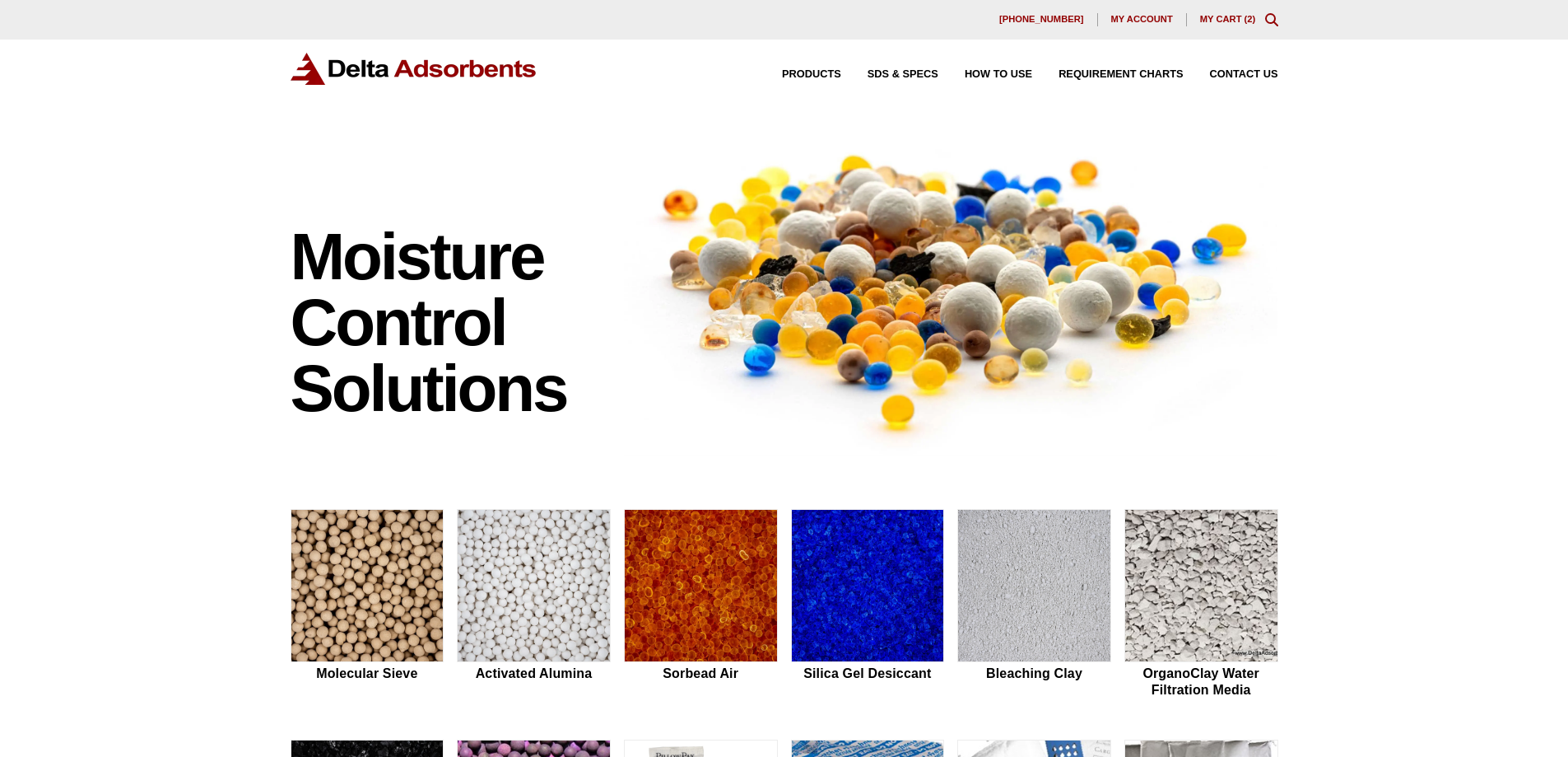
click at [1212, 17] on link "My Cart ( 2 )" at bounding box center [1228, 19] width 56 height 10
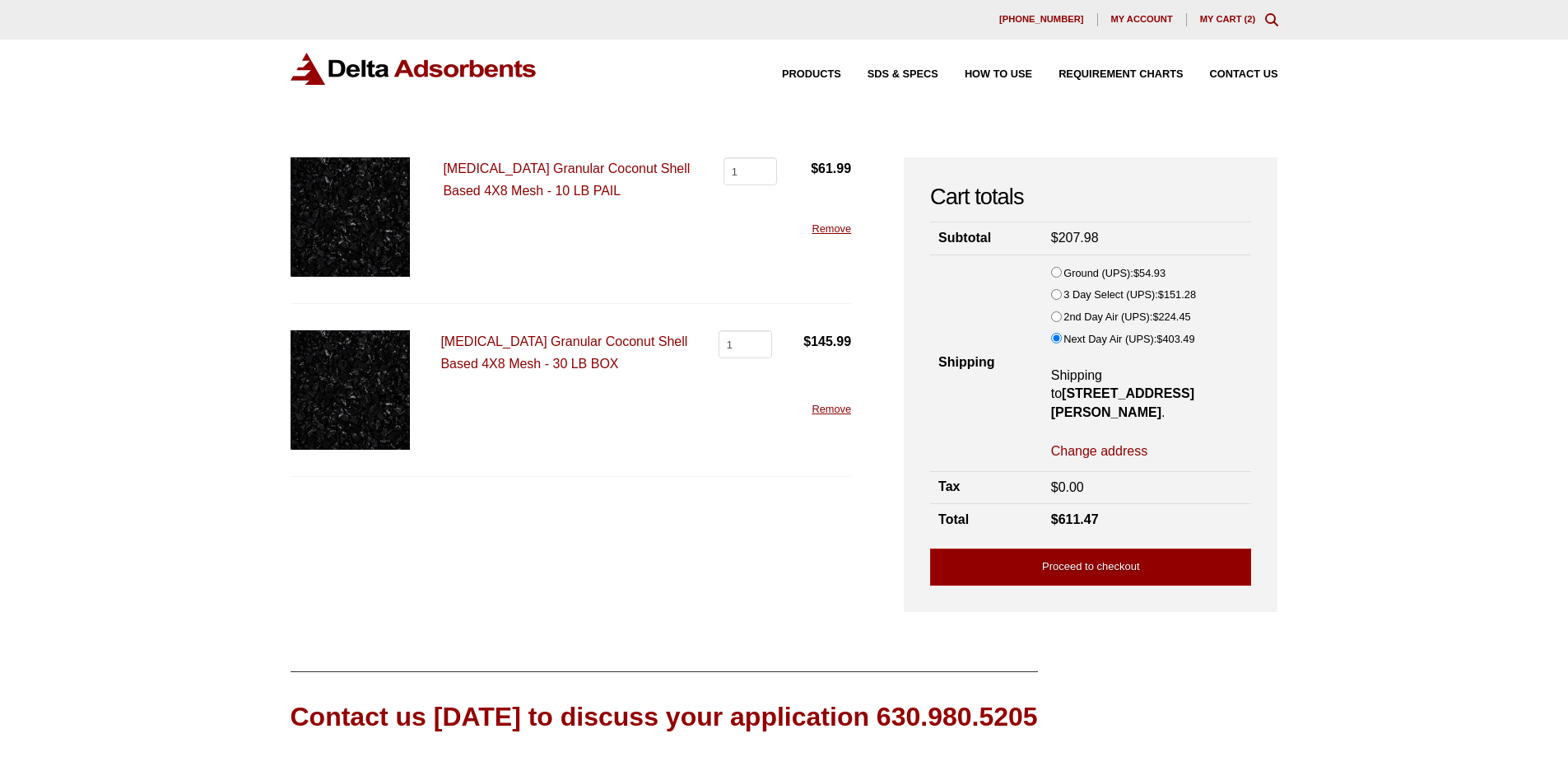
click at [824, 238] on div "Activated Carbon Granular Coconut Shell Based 4X8 Mesh - 10 LB PAIL Activated C…" at bounding box center [571, 231] width 561 height 146
click at [831, 232] on link "Remove" at bounding box center [832, 228] width 40 height 12
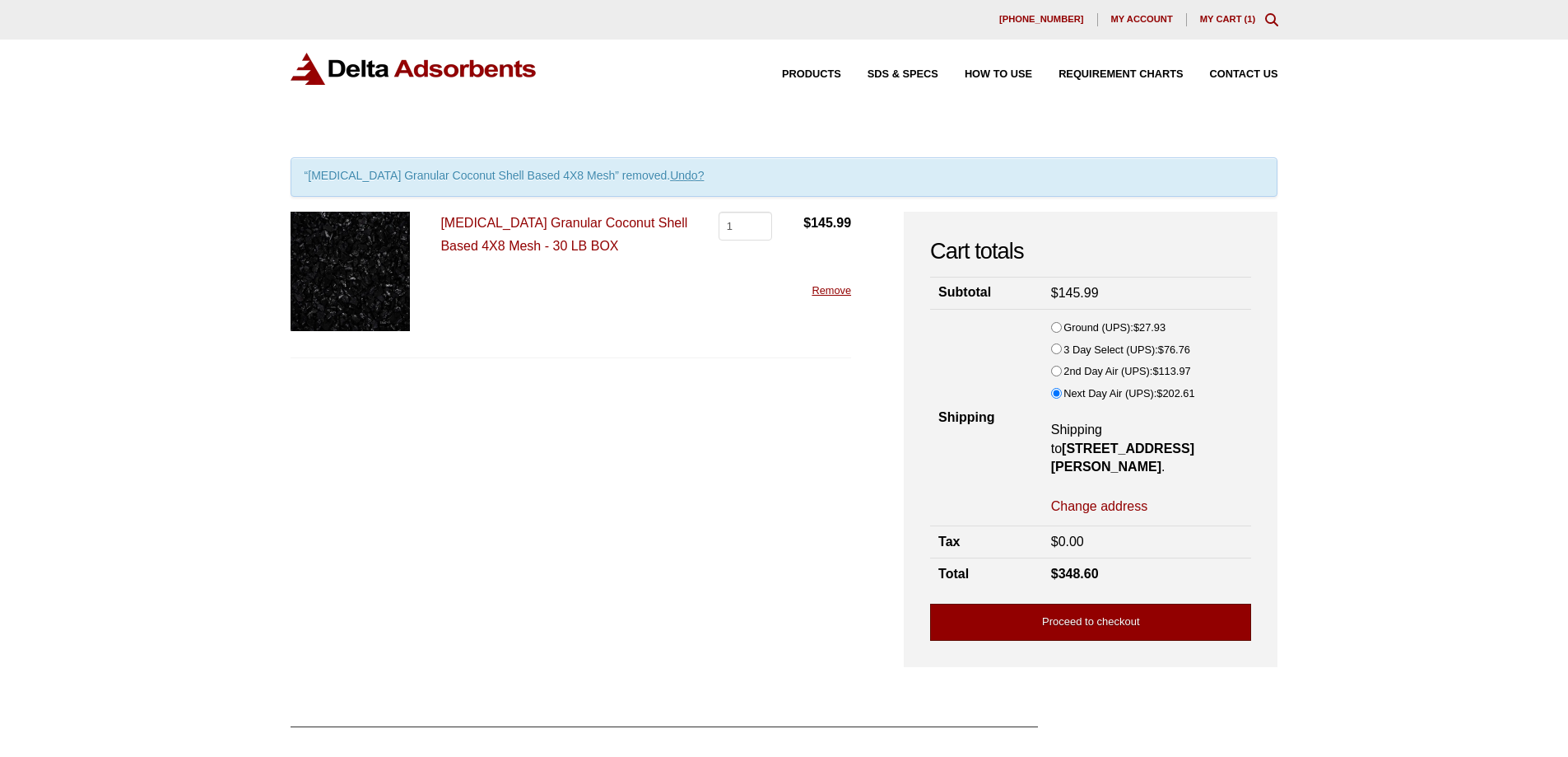
click at [1169, 620] on link "Proceed to checkout" at bounding box center [1091, 623] width 321 height 37
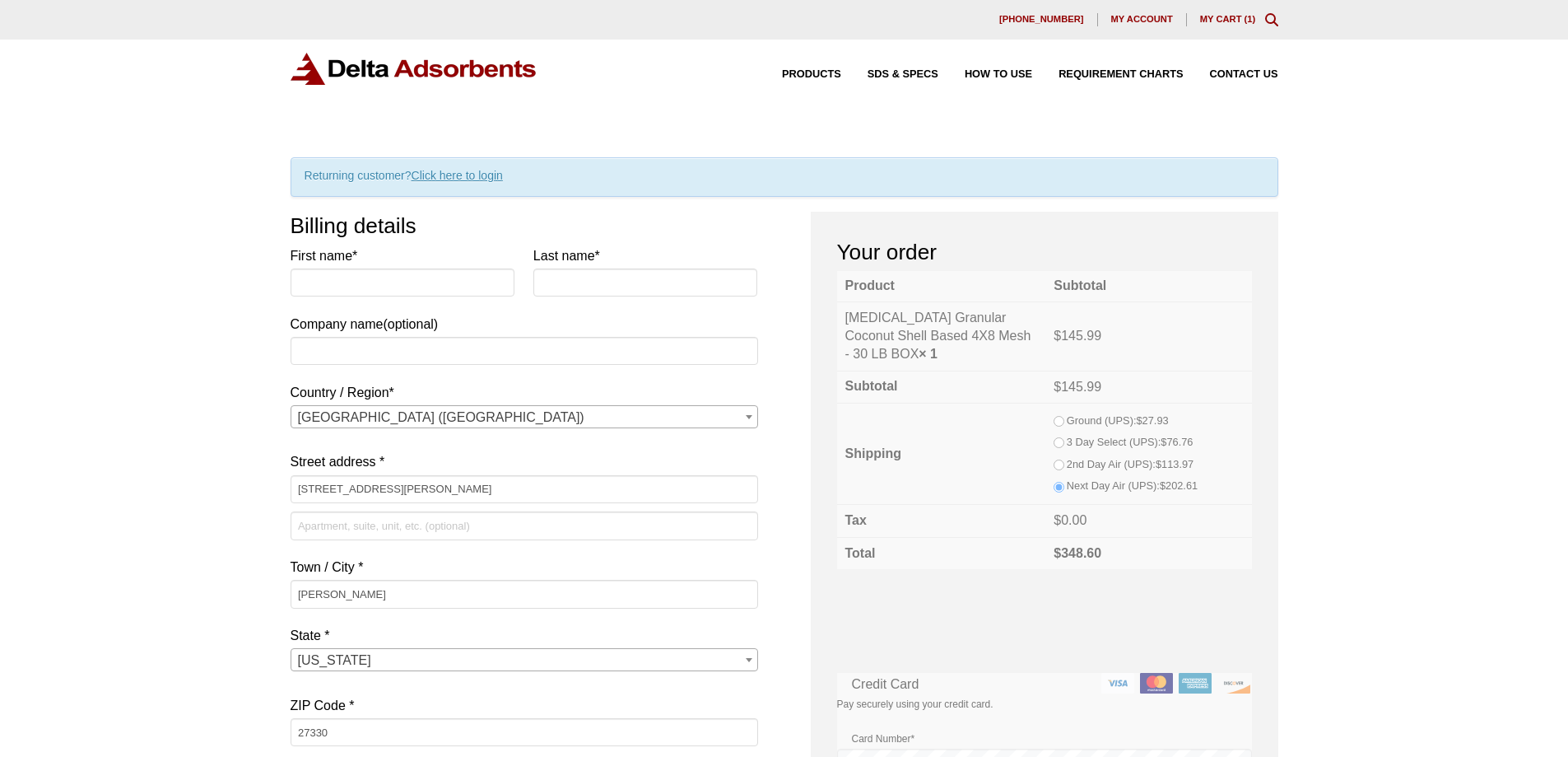
select select "NC"
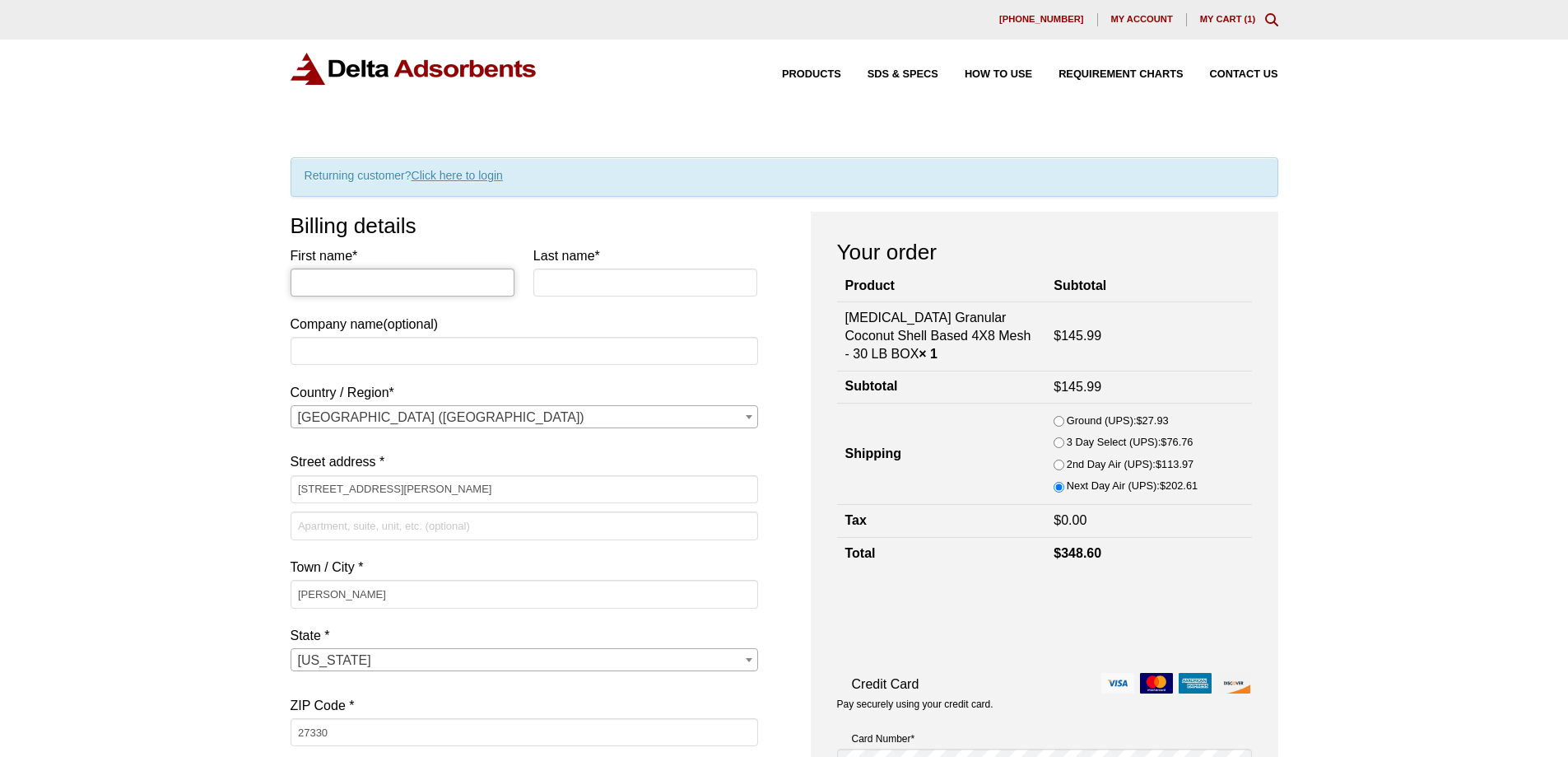
click at [400, 278] on input "First name *" at bounding box center [403, 283] width 225 height 28
type input "[PERSON_NAME]"
type input "Reynolds"
type input "SAFE-Labs"
type input "9199716683"
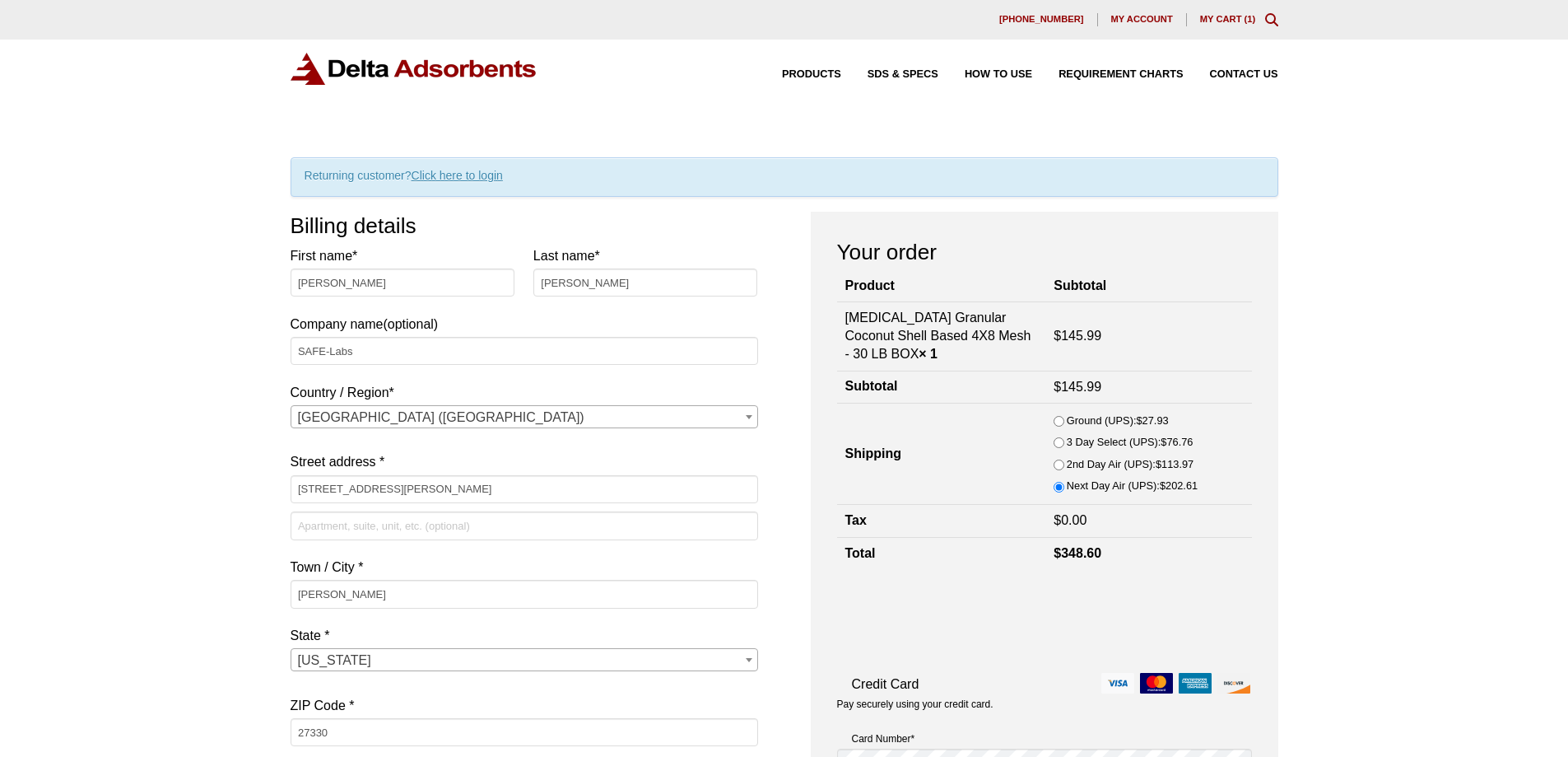
type input "jreynolds@safe-labs.com"
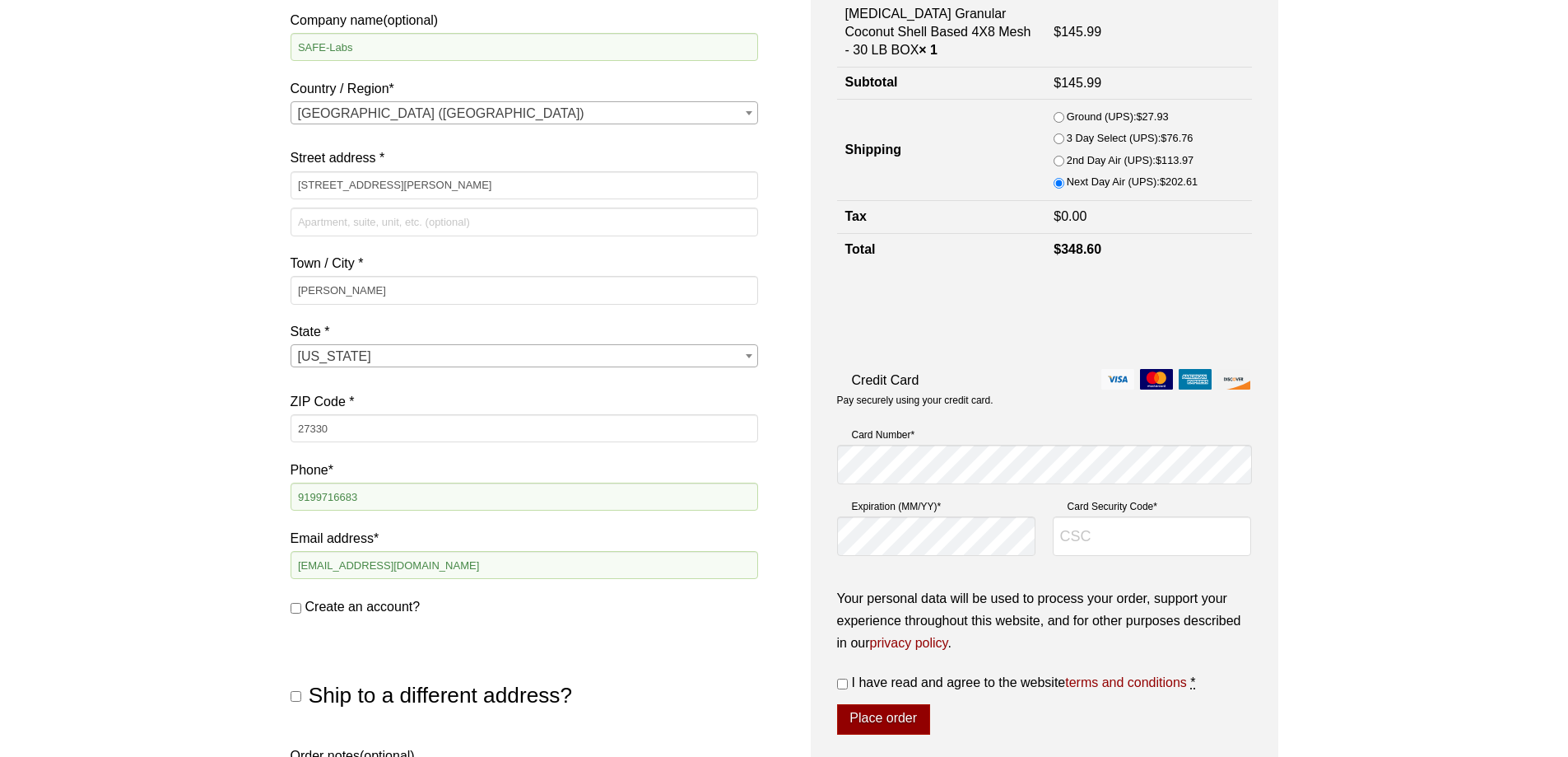
scroll to position [330, 0]
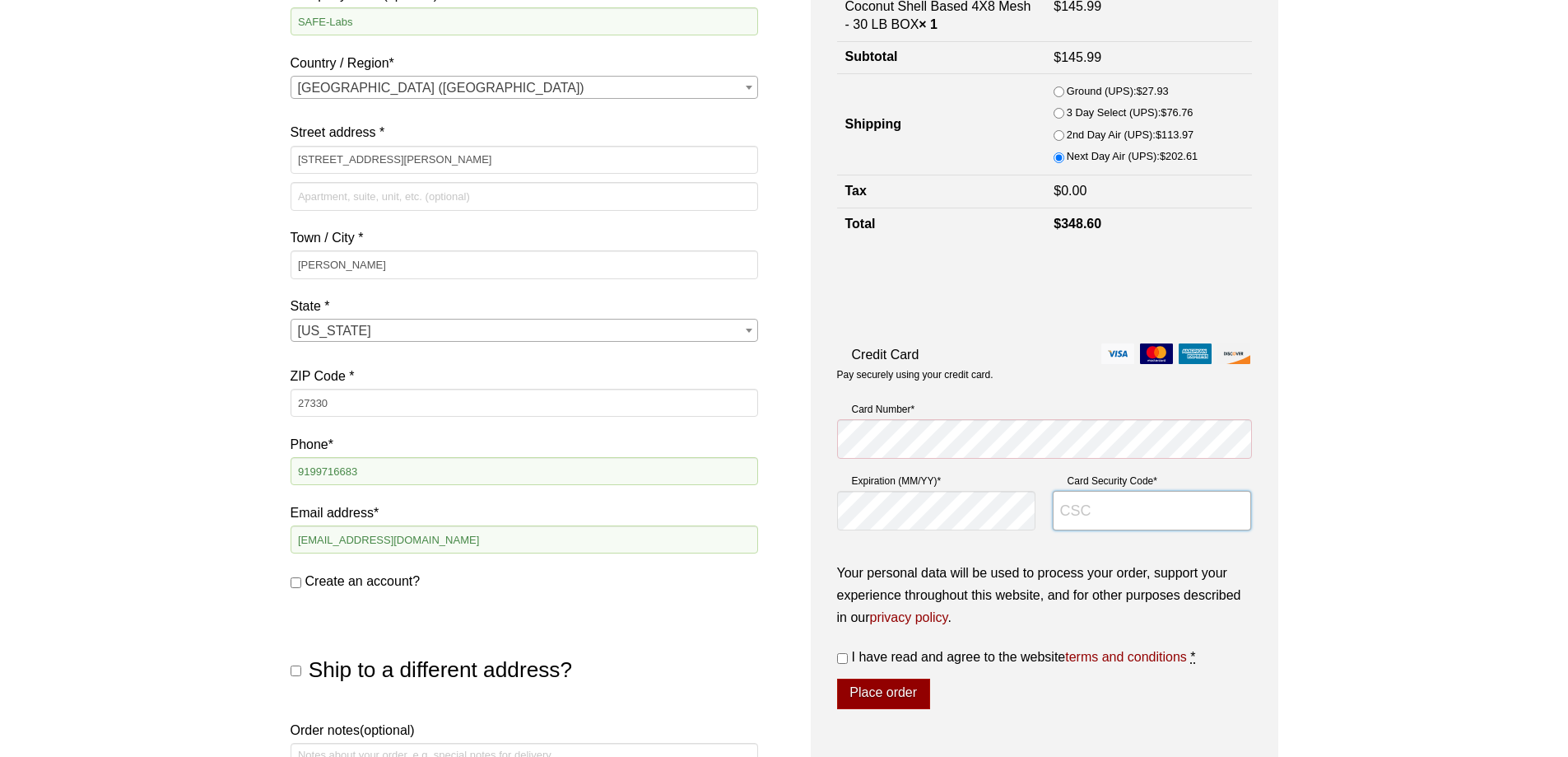
type input "471"
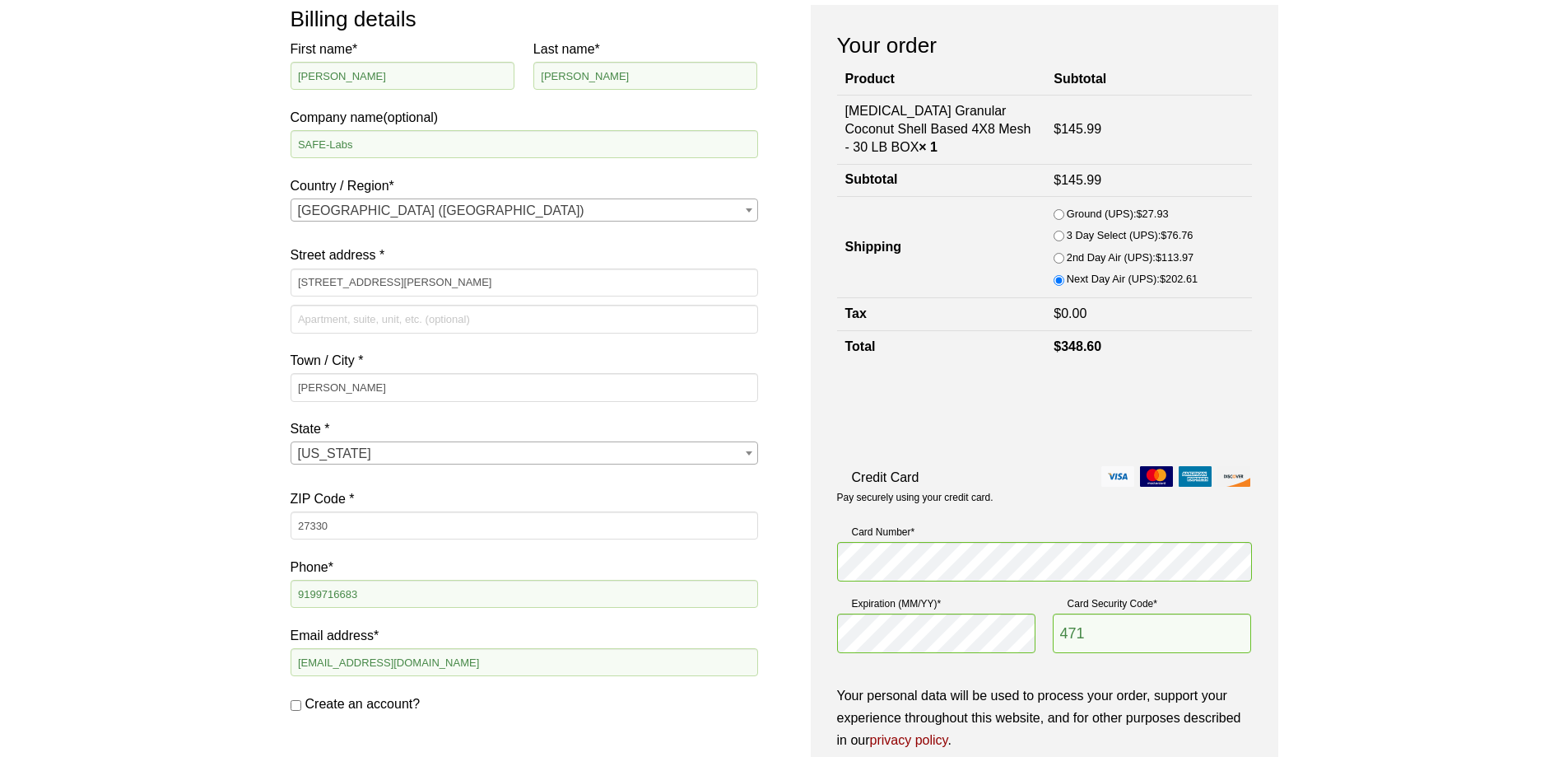
scroll to position [411, 0]
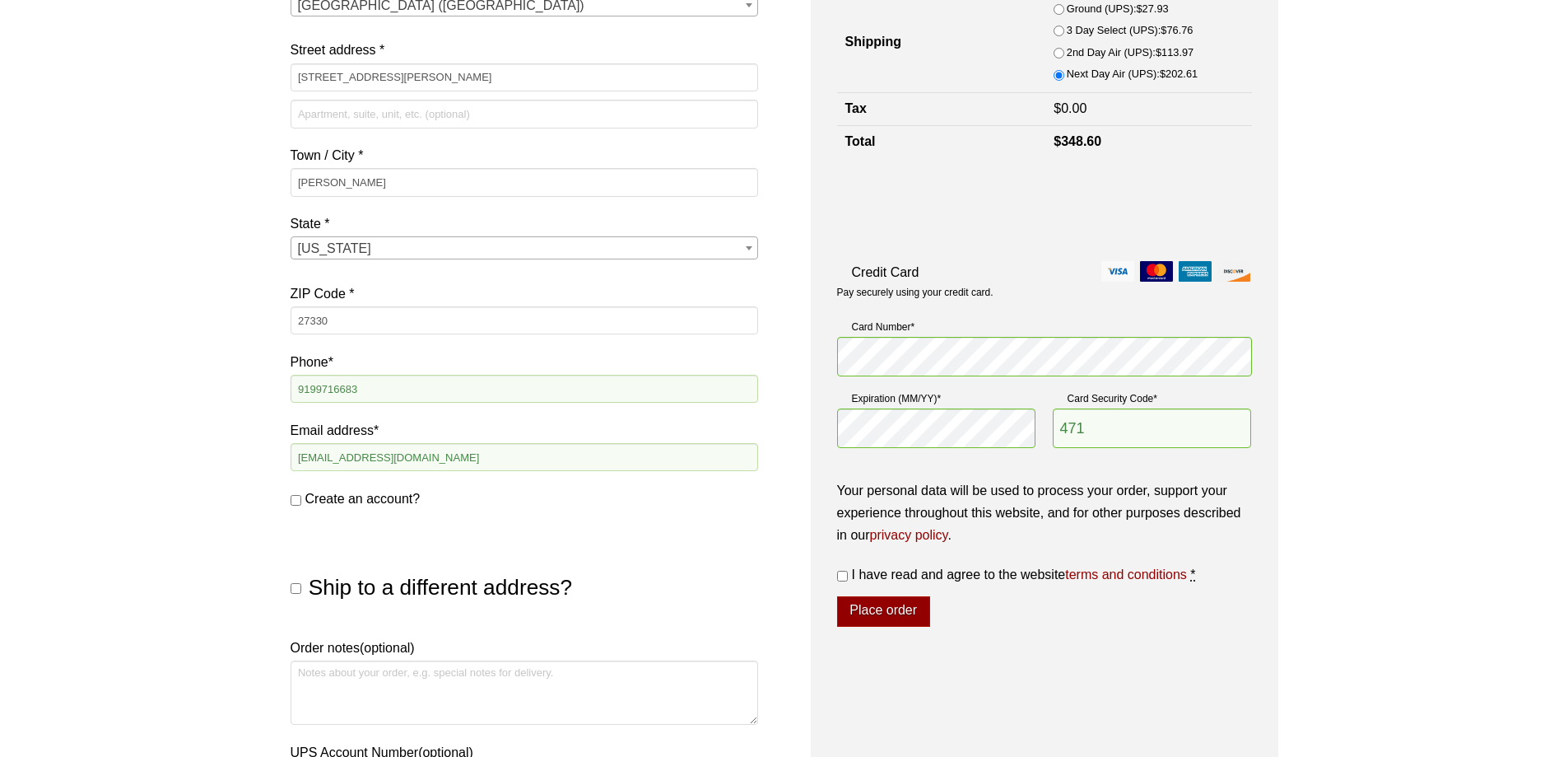
click at [842, 576] on input "I have read and agree to the website terms and conditions *" at bounding box center [843, 576] width 11 height 11
checkbox input "true"
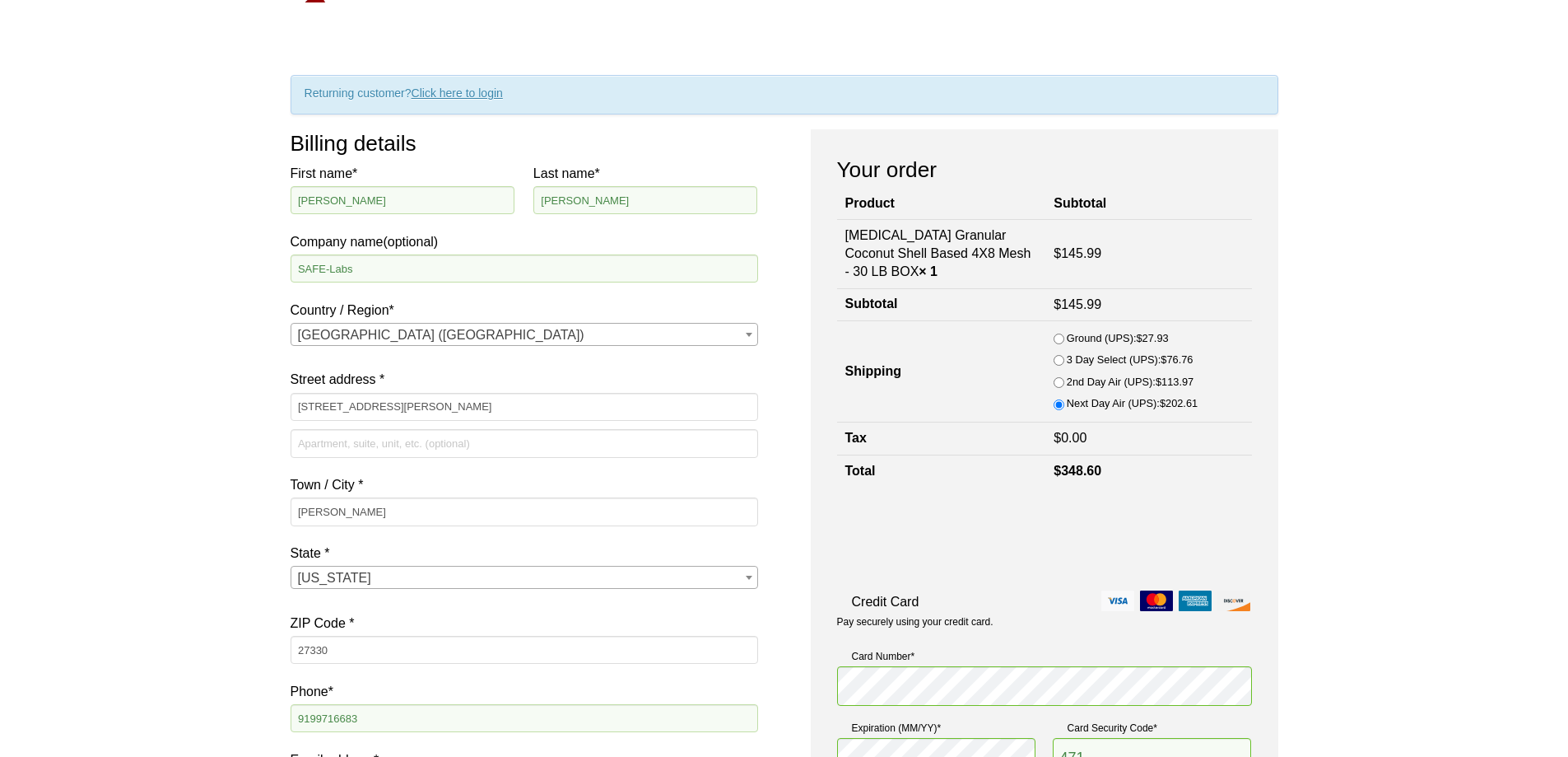
scroll to position [659, 0]
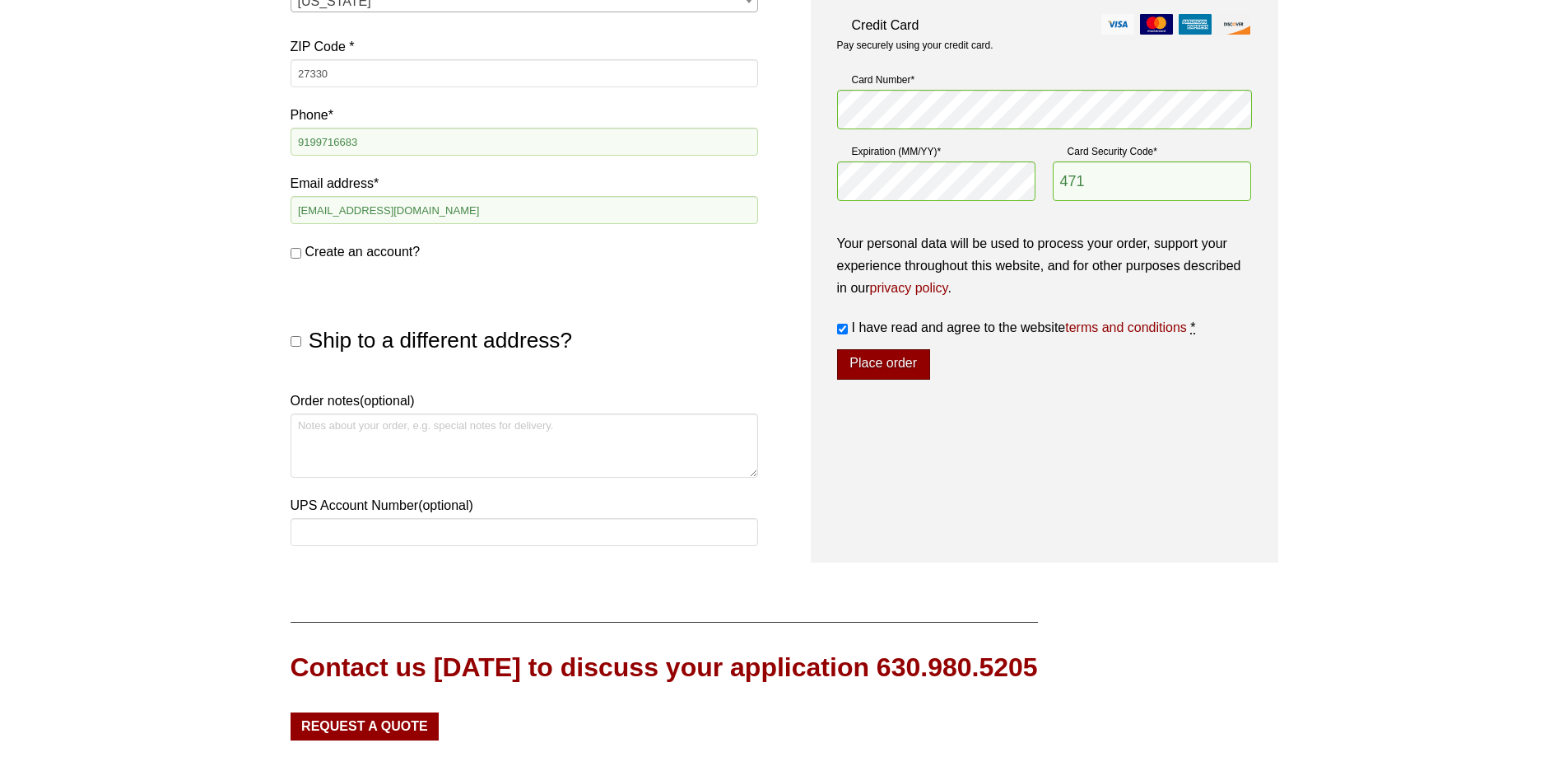
click at [887, 360] on button "Place order" at bounding box center [884, 365] width 93 height 32
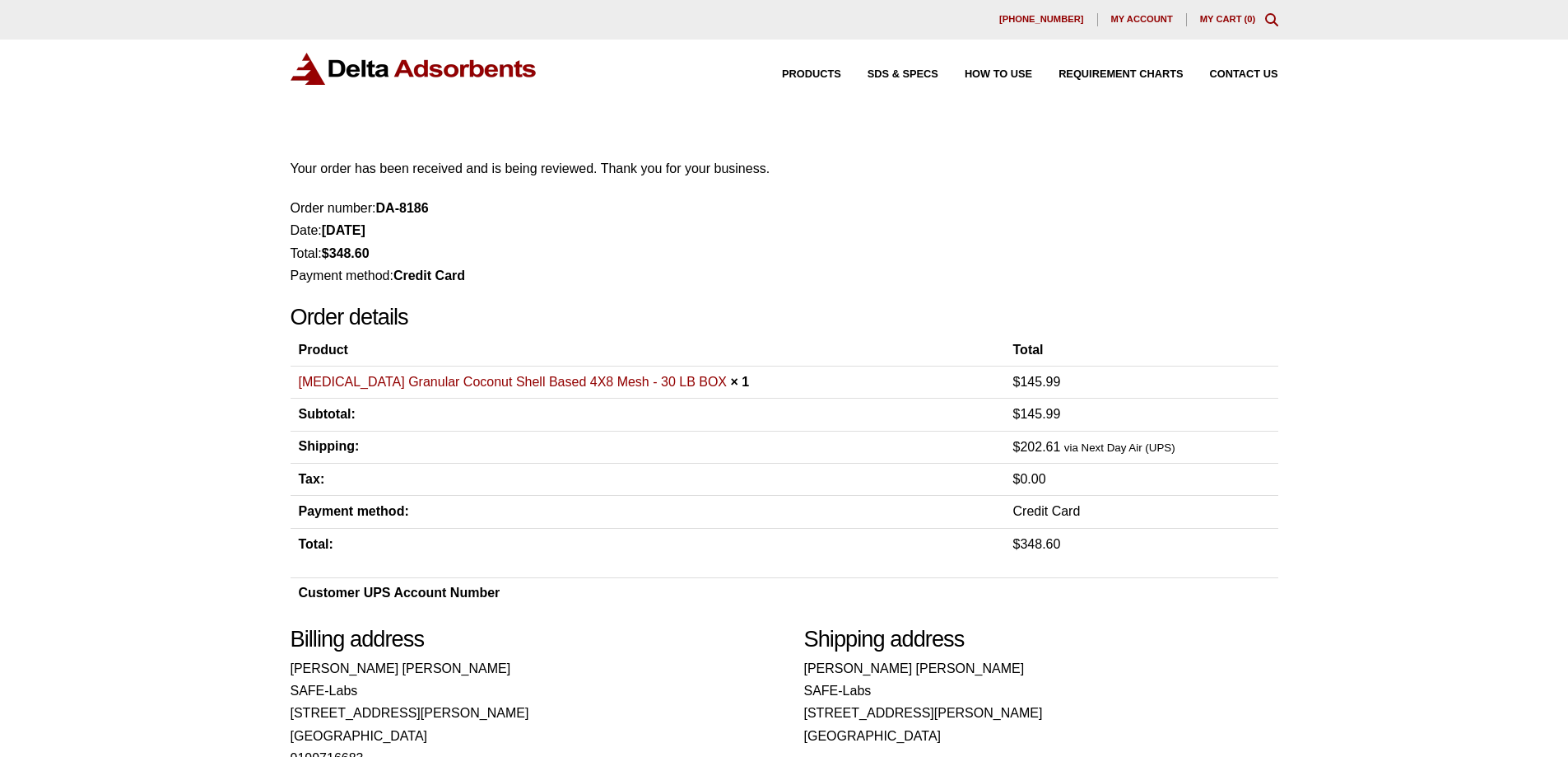
click at [537, 372] on td "Activated Carbon Granular Coconut Shell Based 4X8 Mesh - 30 LB BOX × 1" at bounding box center [648, 382] width 715 height 32
click at [545, 378] on link "Activated Carbon Granular Coconut Shell Based 4X8 Mesh - 30 LB BOX" at bounding box center [513, 381] width 429 height 14
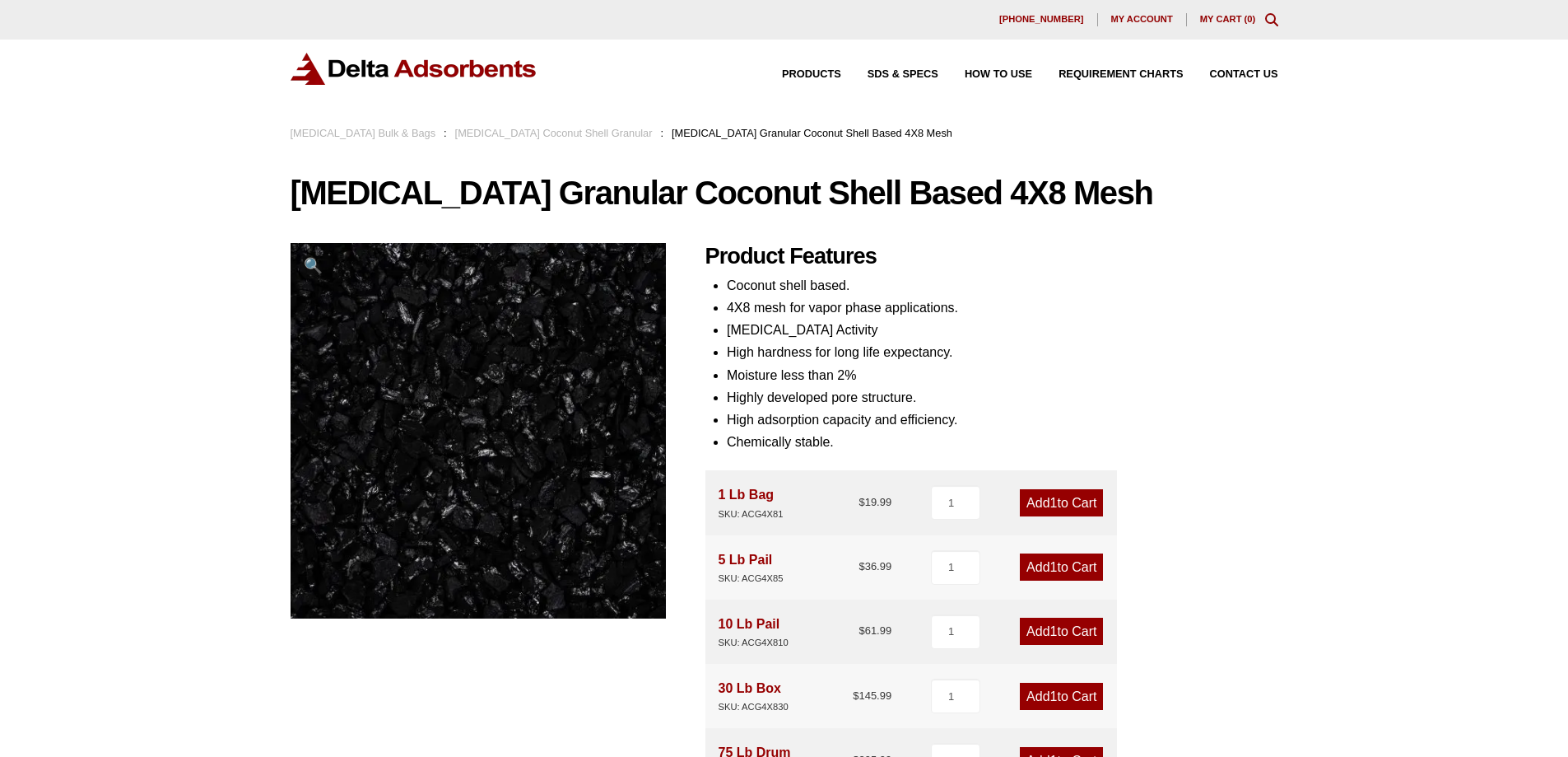
click at [459, 202] on h1 "Activated Carbon Granular Coconut Shell Based 4X8 Mesh" at bounding box center [784, 192] width 988 height 34
click at [815, 69] on span "Products" at bounding box center [812, 75] width 59 height 11
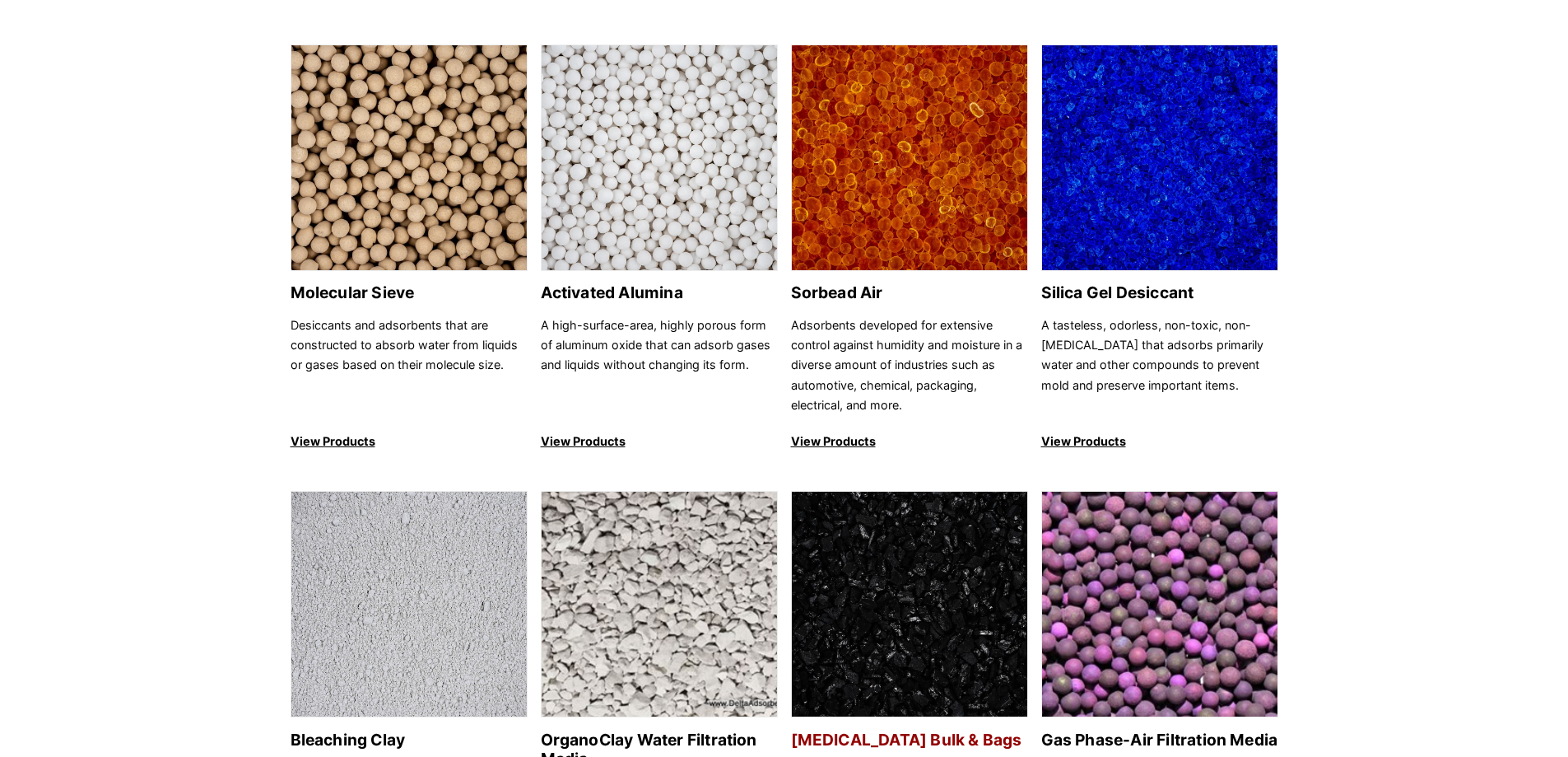
scroll to position [165, 0]
click at [894, 688] on img at bounding box center [909, 604] width 235 height 226
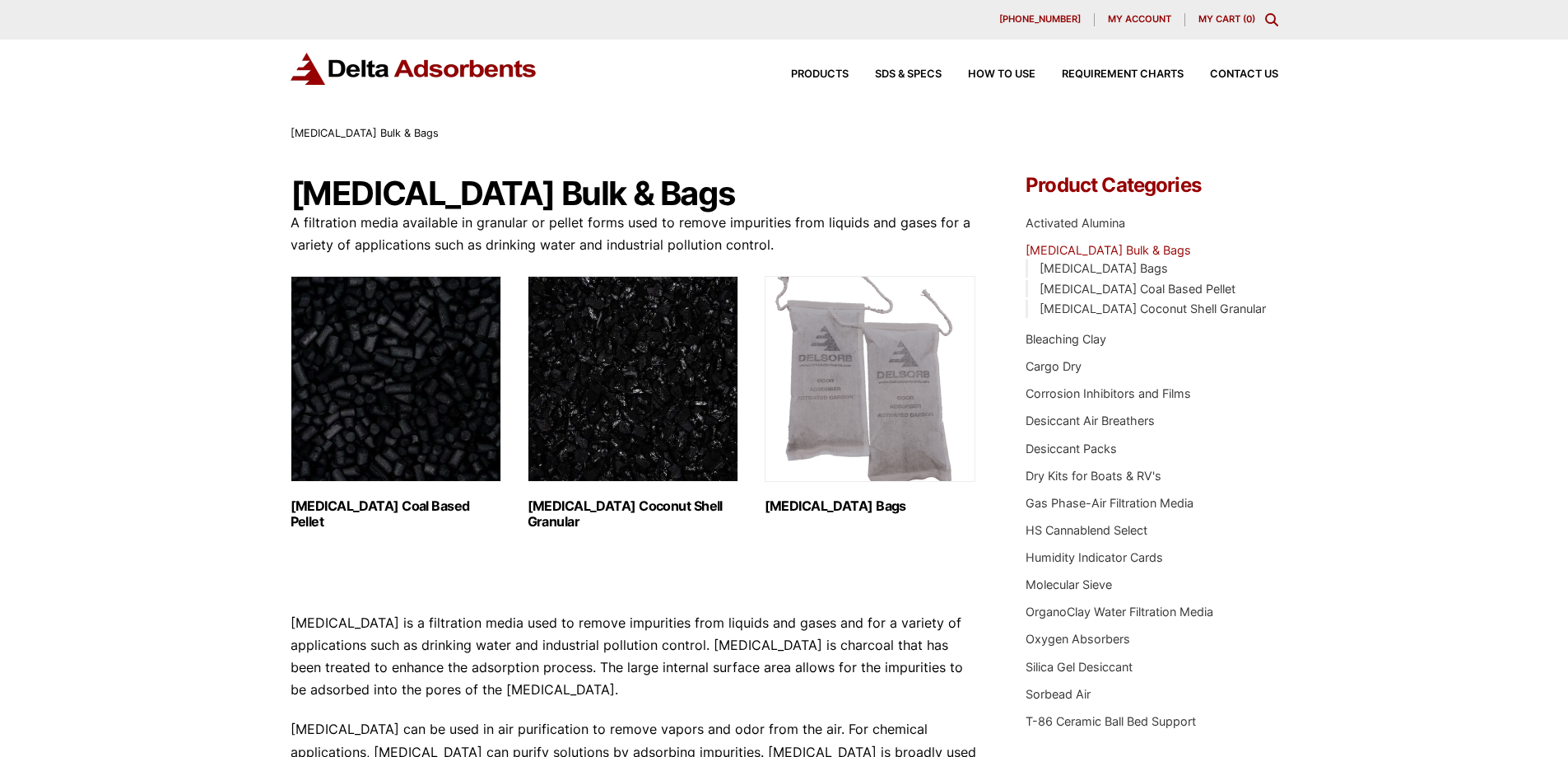
click at [648, 493] on link "[MEDICAL_DATA] Coconut Shell Granular (3)" at bounding box center [633, 403] width 211 height 254
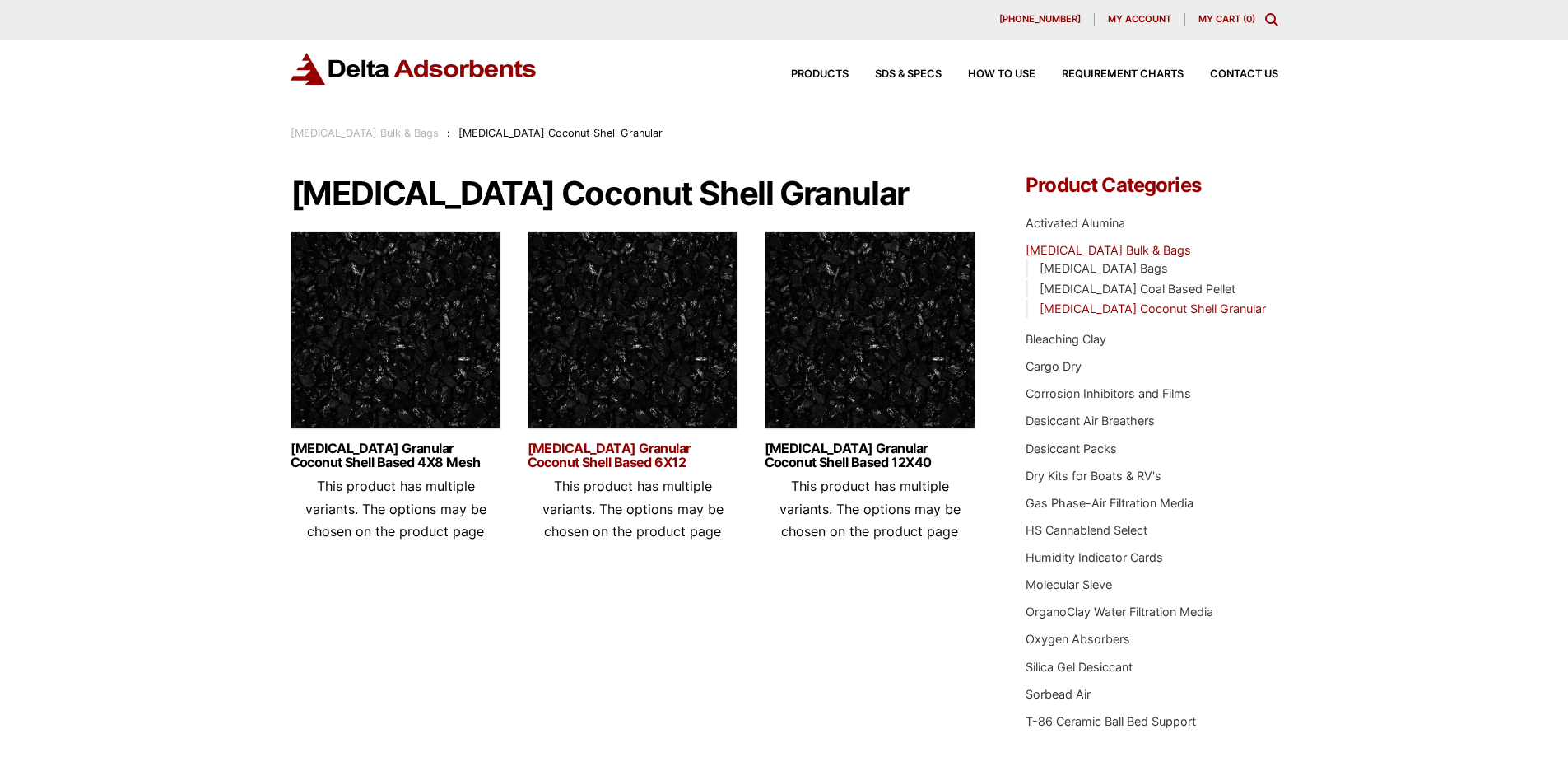
click at [637, 461] on link "[MEDICAL_DATA] Granular Coconut Shell Based 6X12" at bounding box center [633, 455] width 211 height 28
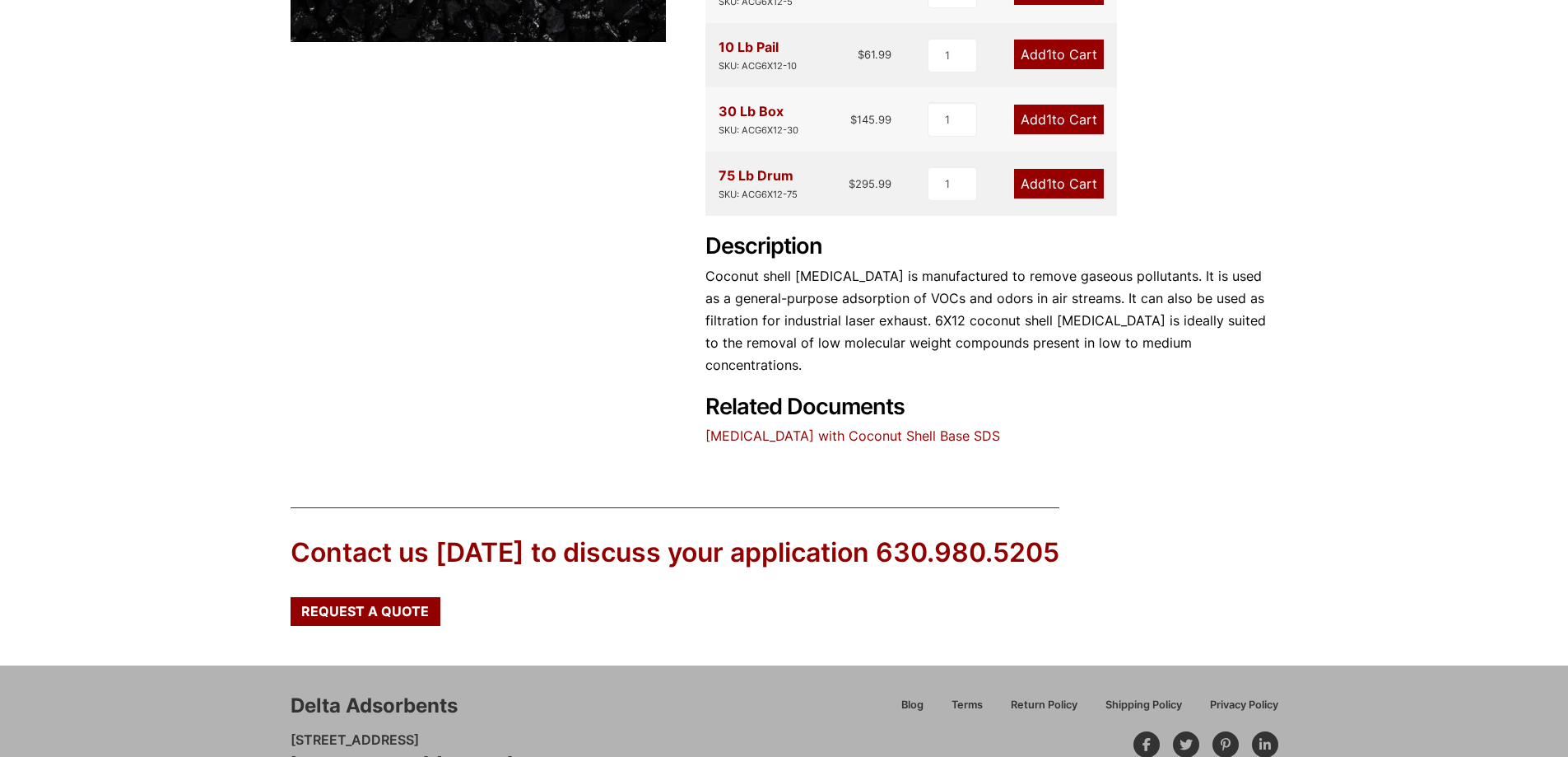
scroll to position [247, 0]
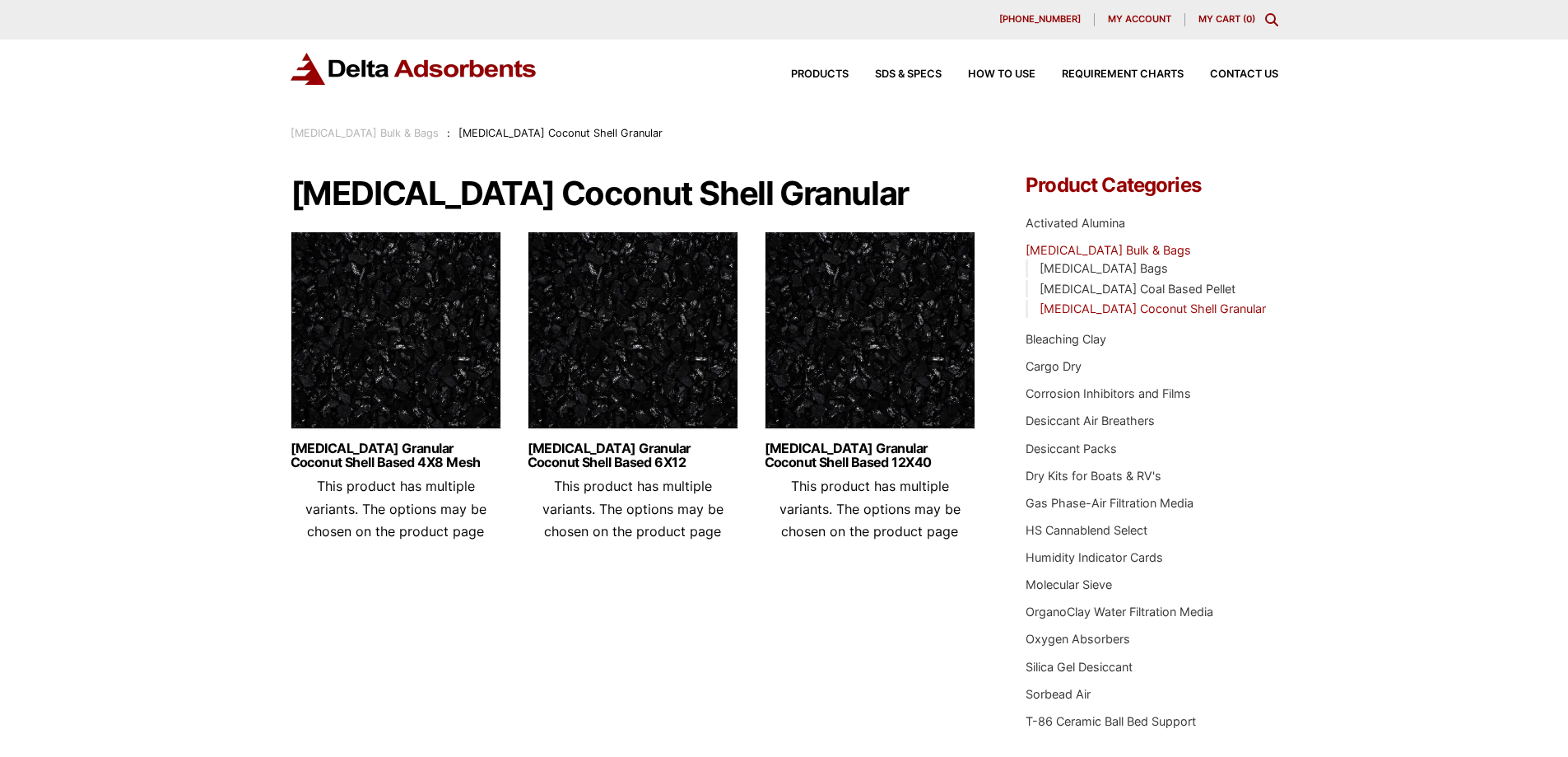
click at [480, 321] on img at bounding box center [396, 334] width 211 height 206
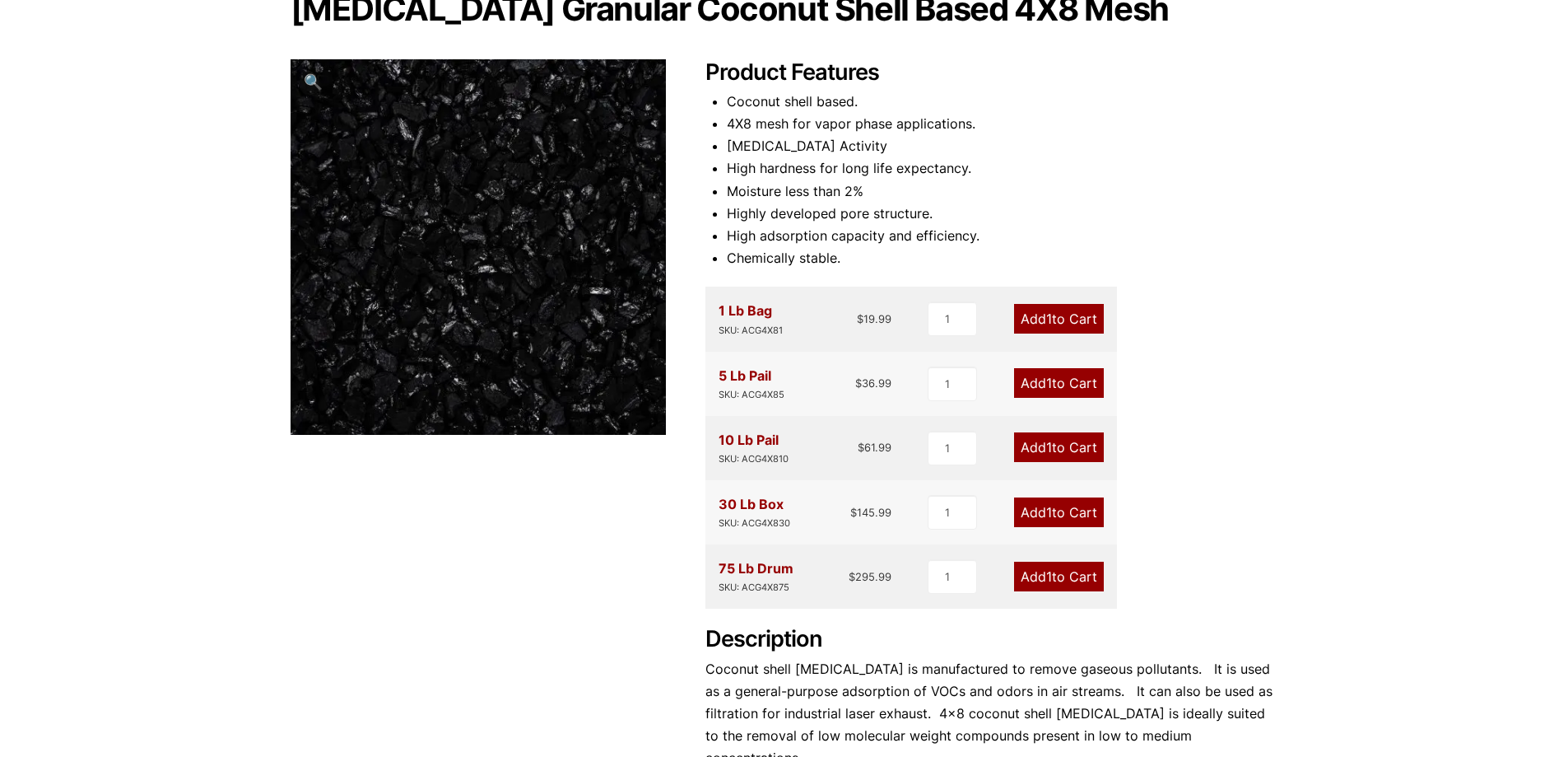
scroll to position [330, 0]
